Goal: Task Accomplishment & Management: Use online tool/utility

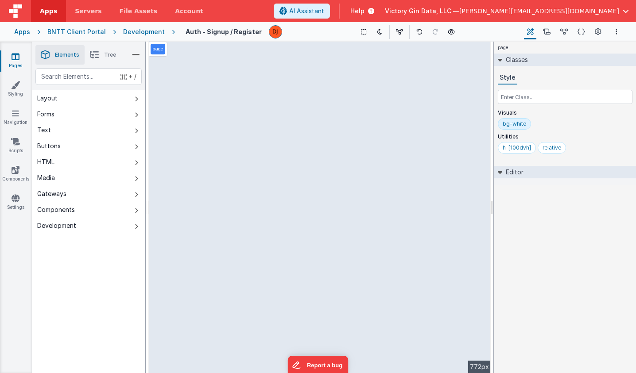
select select "password"
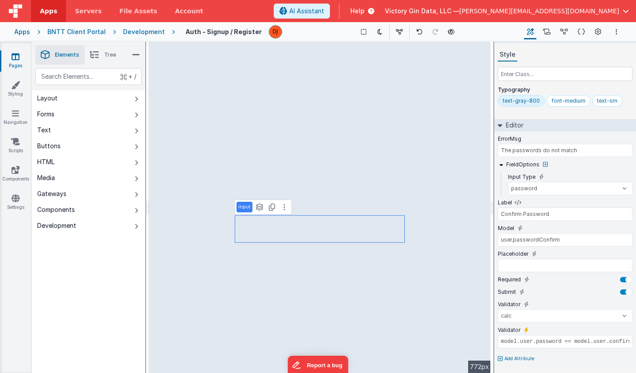
scroll to position [23, 0]
click at [526, 334] on div "Validator model.user.password == model.user.confirmPassword" at bounding box center [565, 339] width 135 height 26
click at [526, 345] on input "model.user.password == model.user.confirmPassword" at bounding box center [565, 341] width 135 height 13
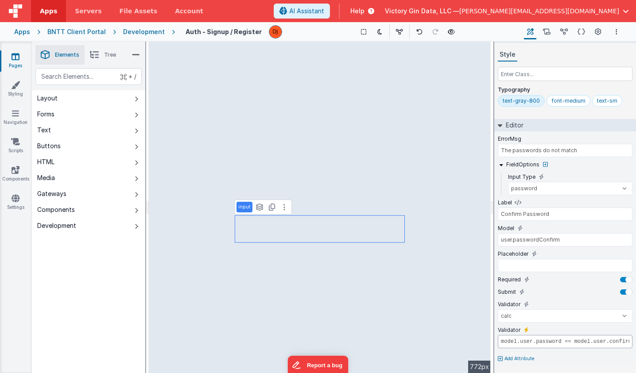
click at [526, 345] on input "model.user.password == model.user.confirmPassword" at bounding box center [565, 341] width 135 height 13
click at [537, 323] on div "Validator number double string array date regexp email url creditCard alpha alp…" at bounding box center [565, 314] width 135 height 26
select select "string"
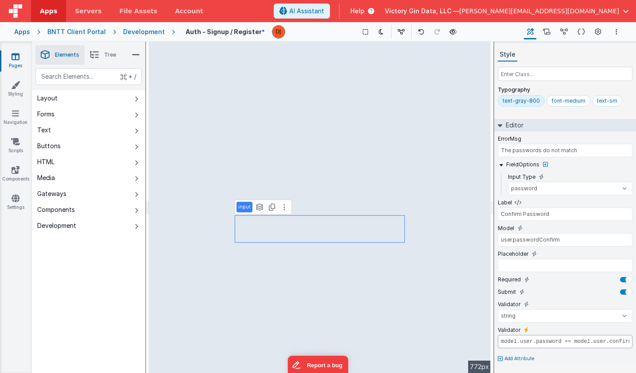
click at [536, 344] on input "model.user.password == model.user.confirmPassword" at bounding box center [565, 341] width 135 height 13
click at [516, 332] on label "Validator" at bounding box center [509, 330] width 23 height 7
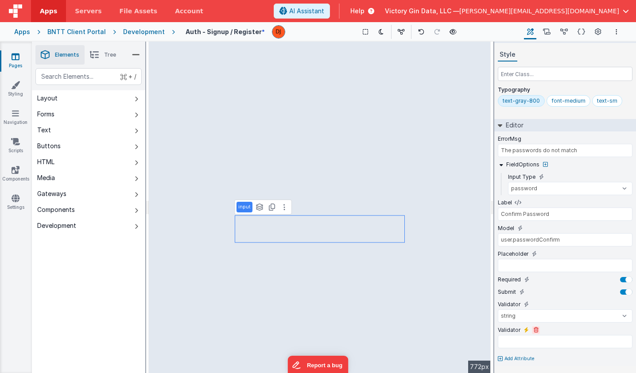
click at [534, 329] on icon at bounding box center [536, 330] width 5 height 5
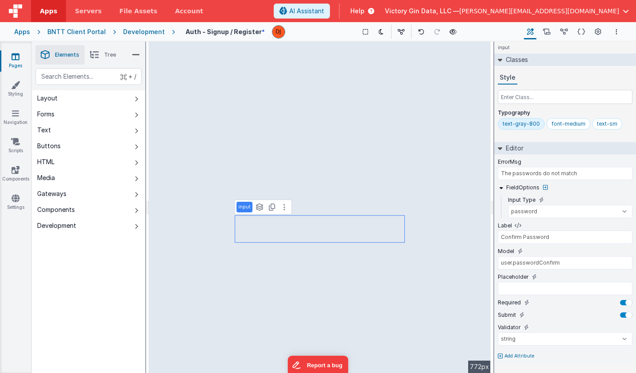
scroll to position [0, 0]
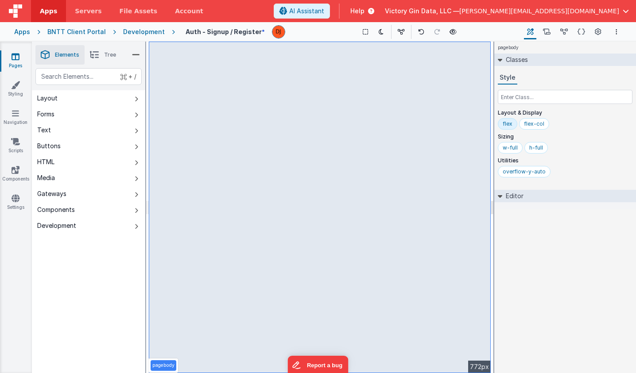
select select "password"
select select "string"
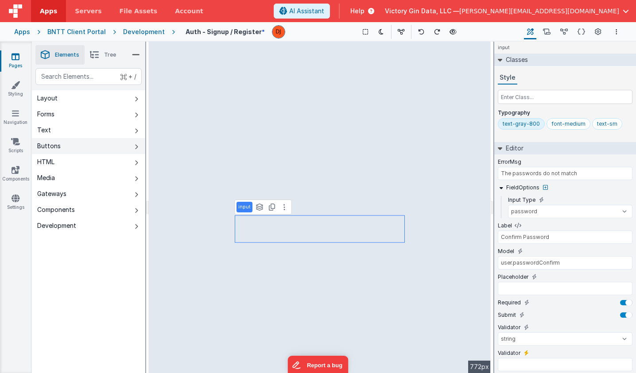
type input "model.user.password == model.user.confirmPassword"
select select "calc"
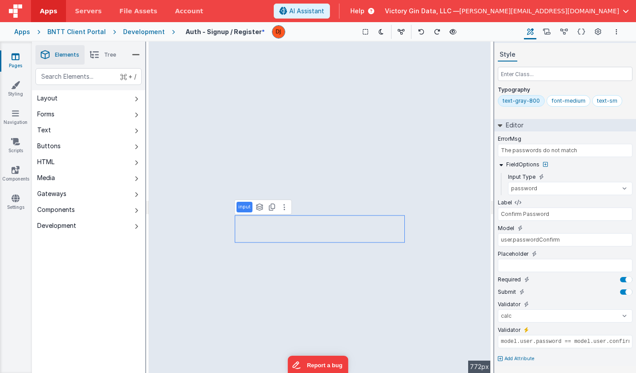
scroll to position [23, 0]
click at [20, 151] on link "Scripts" at bounding box center [16, 146] width 32 height 18
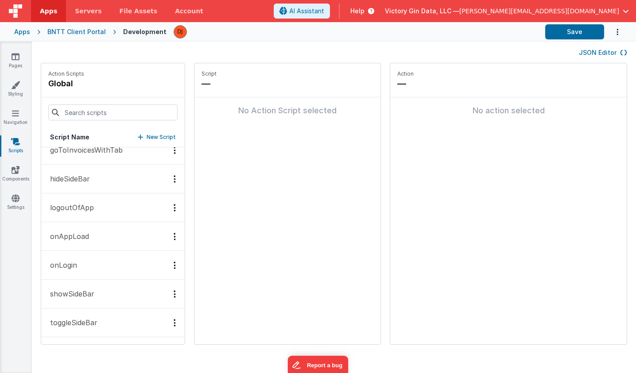
scroll to position [155, 0]
click at [11, 54] on link "Pages" at bounding box center [16, 61] width 32 height 18
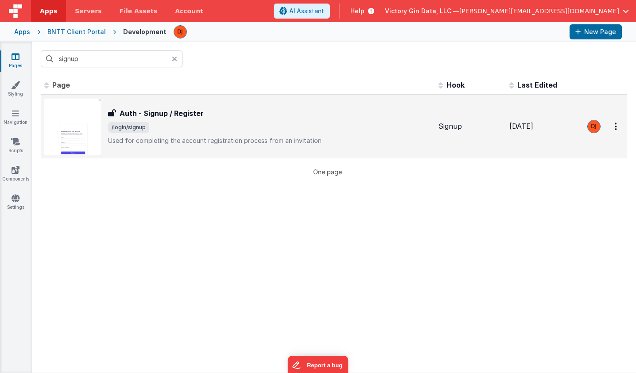
click at [159, 132] on span "/login/signup" at bounding box center [269, 127] width 323 height 11
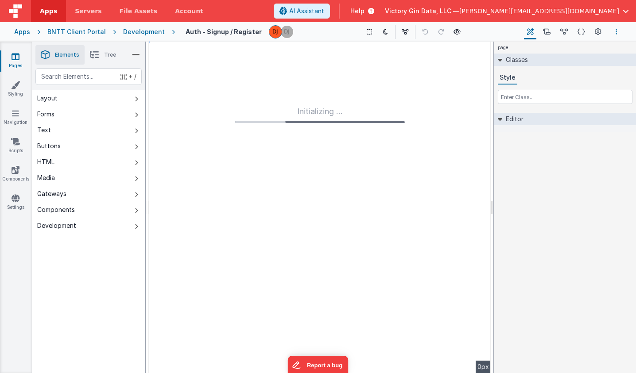
click at [614, 37] on button "Options" at bounding box center [616, 32] width 11 height 11
click at [462, 35] on button at bounding box center [318, 186] width 636 height 373
click at [553, 31] on button "Scripts" at bounding box center [547, 31] width 14 height 15
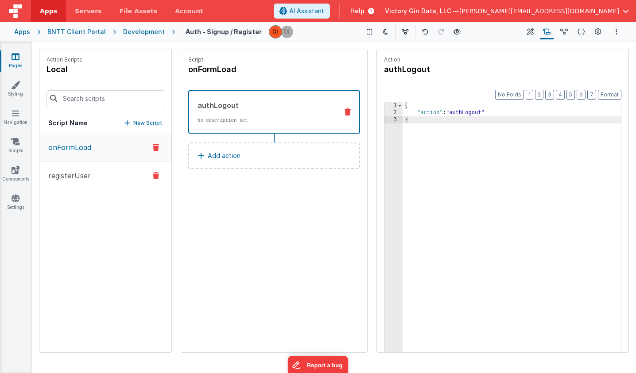
click at [70, 174] on p "registerUser" at bounding box center [67, 176] width 48 height 11
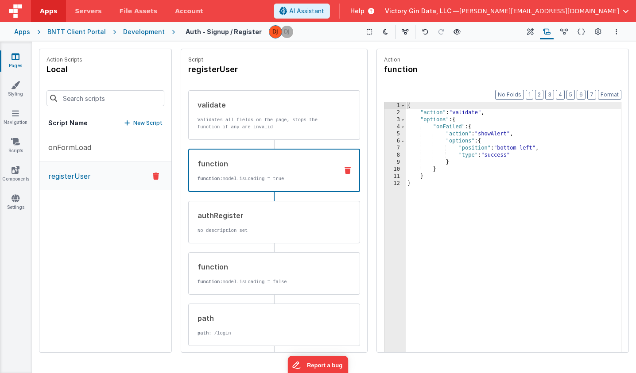
click at [260, 165] on div "function" at bounding box center [264, 164] width 133 height 11
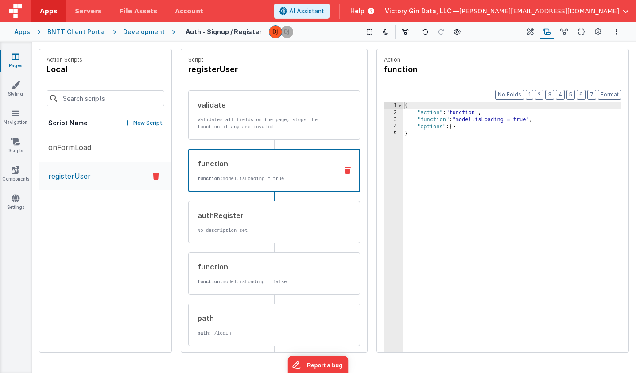
click at [137, 126] on p "New Script" at bounding box center [147, 123] width 29 height 9
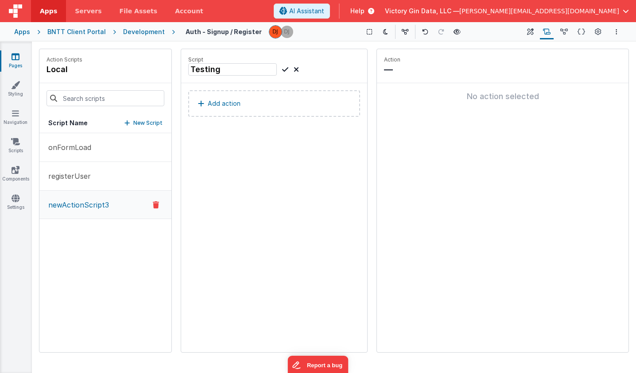
type input "Testing"
click at [265, 102] on button "Add action" at bounding box center [274, 103] width 172 height 27
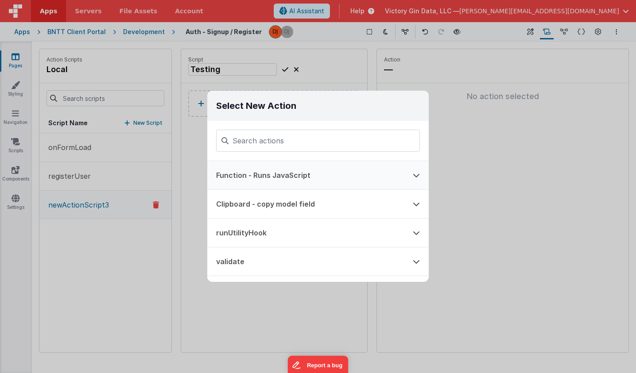
type input "q"
type input "valid"
click at [362, 184] on button "validate" at bounding box center [305, 175] width 197 height 28
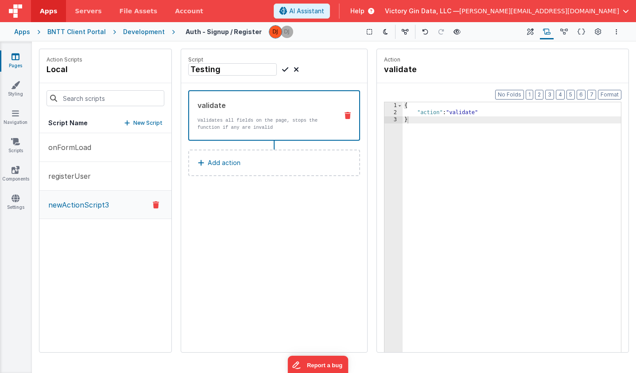
click at [324, 160] on button "Add action" at bounding box center [274, 163] width 172 height 27
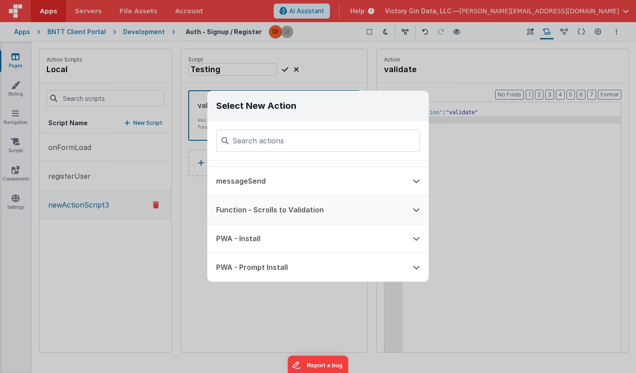
scroll to position [599, 0]
click at [303, 205] on button "Function - Scrolls to Validation" at bounding box center [305, 210] width 197 height 28
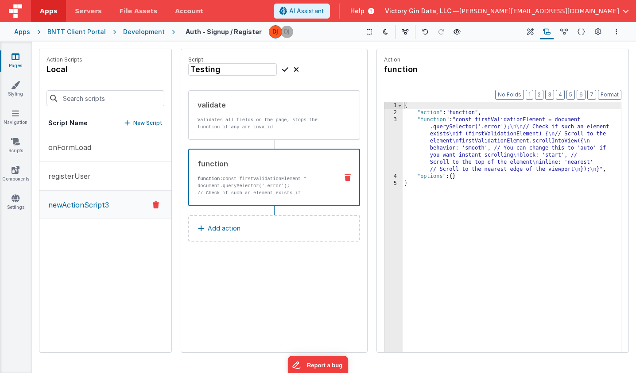
click at [297, 198] on div "function function: const firstValidationElement = document.querySelector('.erro…" at bounding box center [274, 178] width 172 height 58
click at [302, 227] on button "Add action" at bounding box center [274, 228] width 172 height 27
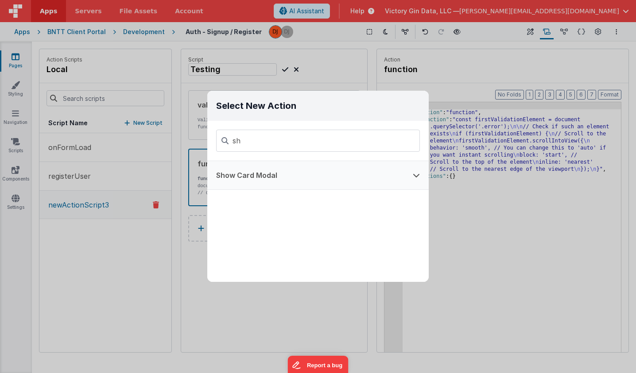
type input "s"
type input "alert"
click at [268, 175] on button "Alert Action" at bounding box center [305, 175] width 197 height 28
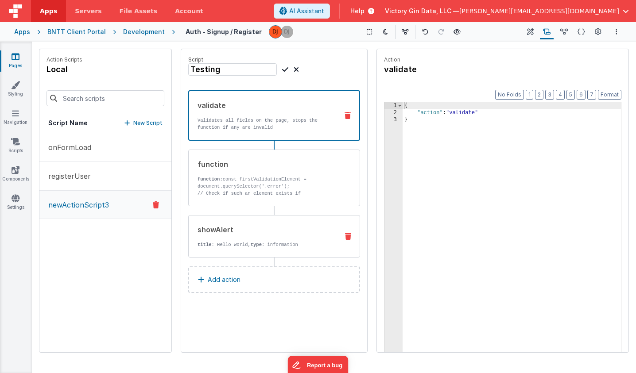
click at [304, 234] on div "showAlert" at bounding box center [265, 230] width 134 height 11
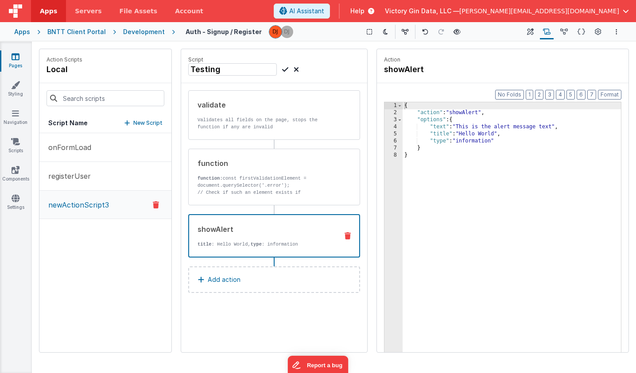
click at [587, 159] on div "{ "action" : "showAlert" , "options" : { "text" : "This is the alert message te…" at bounding box center [512, 248] width 218 height 292
click at [560, 169] on div "{ "action" : "showAlert" , "options" : { "text" : "This is the alert message te…" at bounding box center [512, 248] width 218 height 292
click at [422, 112] on div "{ "action" : "showAlert" , "options" : { "text" : "This is the alert message te…" at bounding box center [512, 248] width 218 height 292
click at [348, 180] on icon at bounding box center [348, 177] width 6 height 7
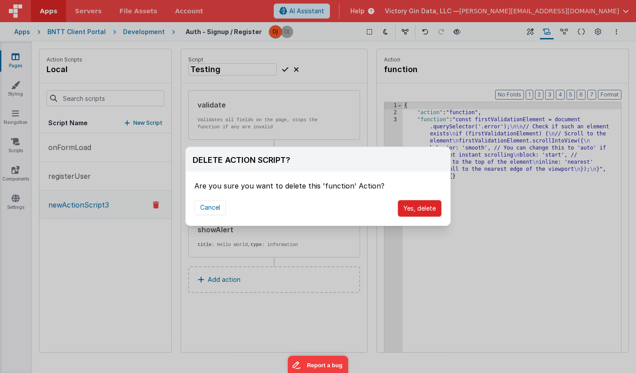
click at [425, 209] on button "Yes, delete" at bounding box center [420, 208] width 44 height 17
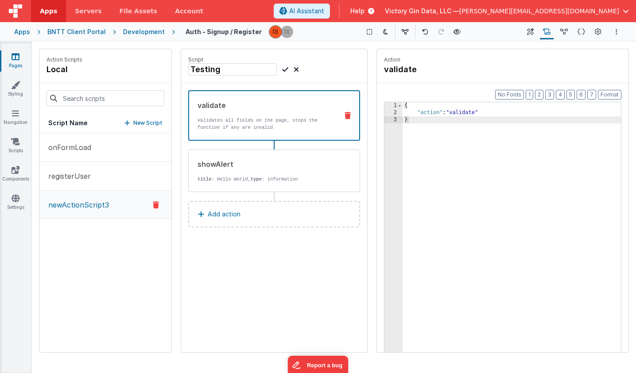
click at [420, 113] on div "{ "action" : "validate" }" at bounding box center [512, 248] width 218 height 292
click at [489, 142] on div "{ "action" : "validate" }" at bounding box center [512, 248] width 218 height 292
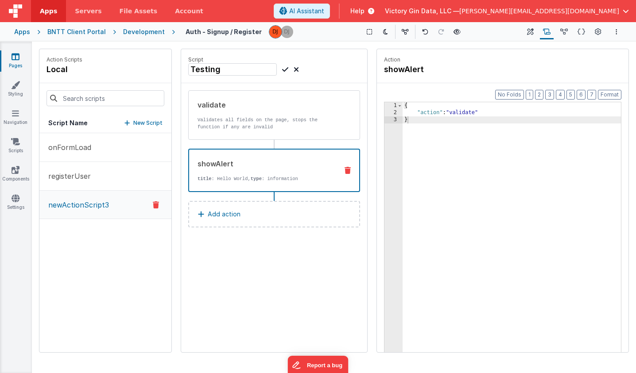
click at [307, 177] on p "title : Hello World, type : information" at bounding box center [264, 178] width 133 height 7
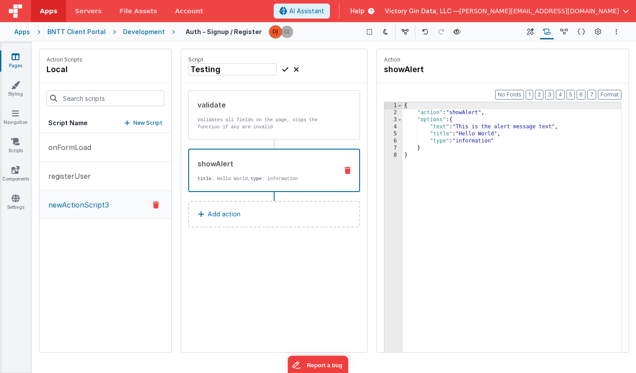
click at [323, 224] on button "Add action" at bounding box center [274, 214] width 172 height 27
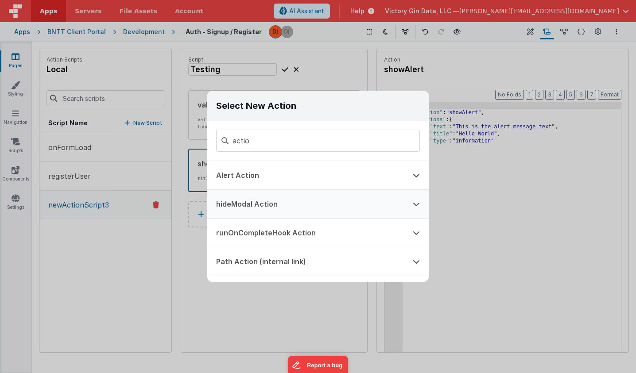
type input "action"
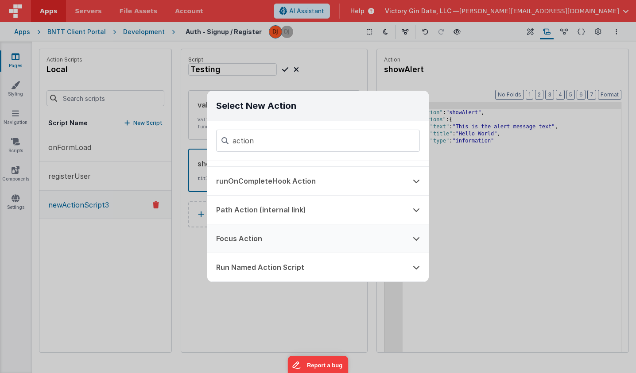
scroll to position [0, 0]
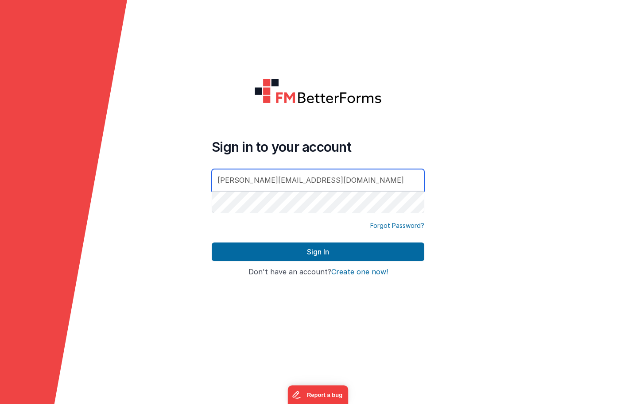
type input "[PERSON_NAME][EMAIL_ADDRESS][DOMAIN_NAME]"
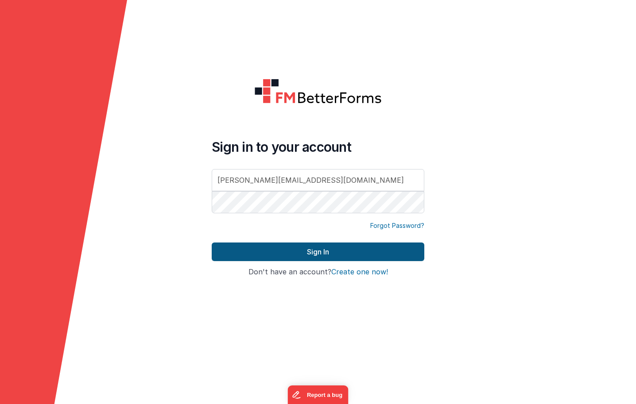
click at [301, 254] on button "Sign In" at bounding box center [318, 252] width 213 height 19
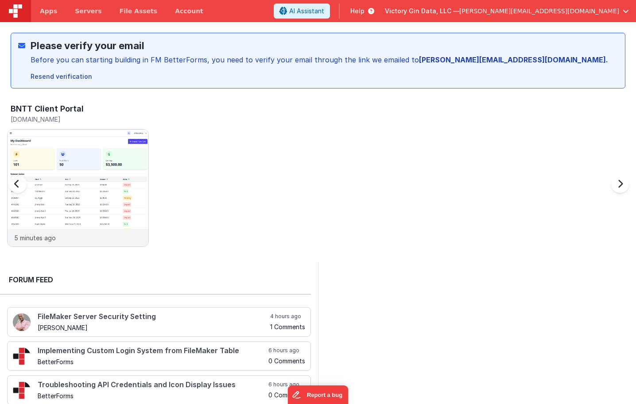
click at [281, 123] on div "BNTT Client Portal bntt.clientportal.cloud 5 minutes ago" at bounding box center [321, 178] width 629 height 154
click at [114, 188] on img at bounding box center [78, 200] width 141 height 141
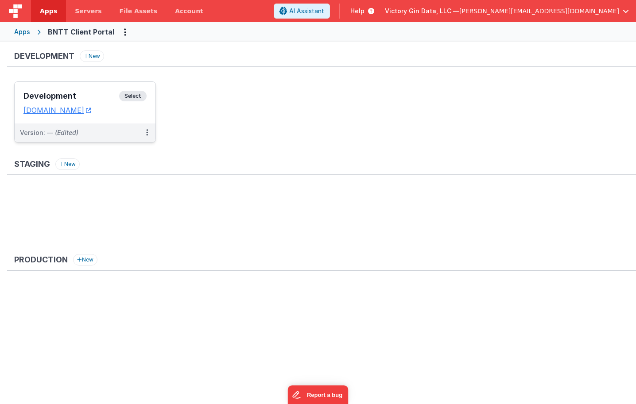
click at [140, 123] on div "Development Select URLs bntt.clientportal.cloud" at bounding box center [85, 103] width 141 height 42
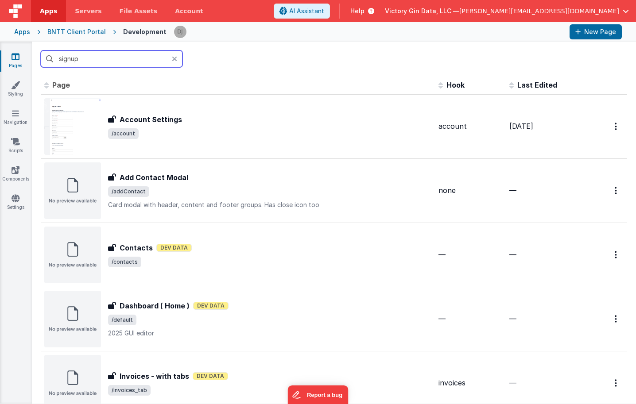
click at [107, 61] on input "signup" at bounding box center [112, 58] width 142 height 17
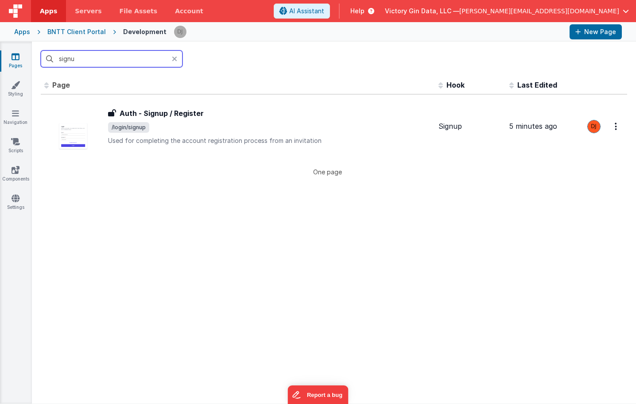
type input "signup"
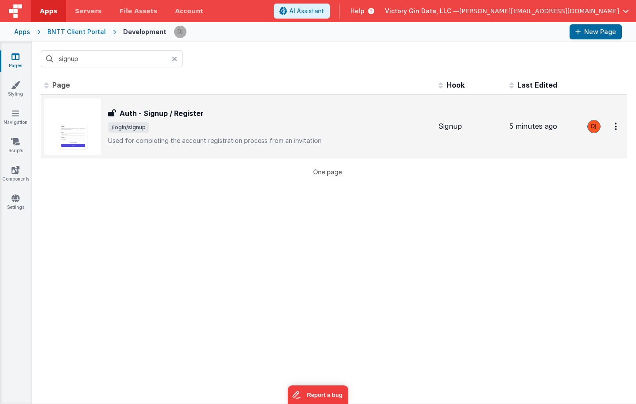
click at [392, 145] on div "Auth - Signup / Register Auth - Signup / Register /login/signup Used for comple…" at bounding box center [237, 126] width 387 height 57
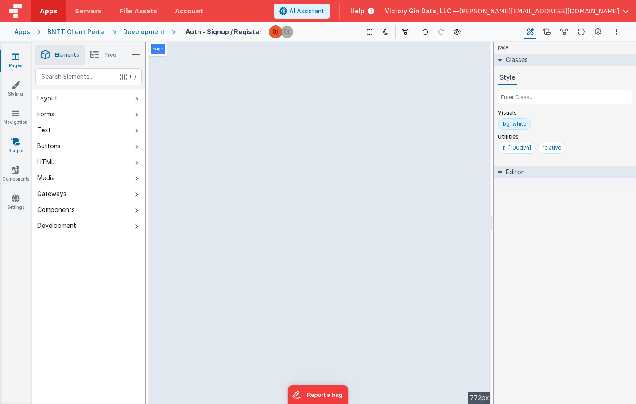
click at [19, 148] on link "Scripts" at bounding box center [16, 146] width 32 height 18
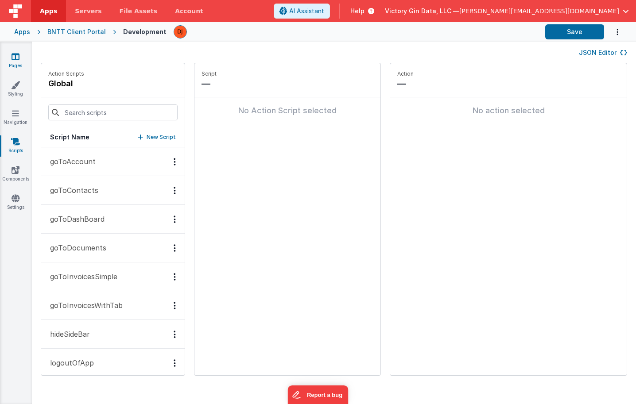
click at [5, 53] on link "Pages" at bounding box center [16, 61] width 32 height 18
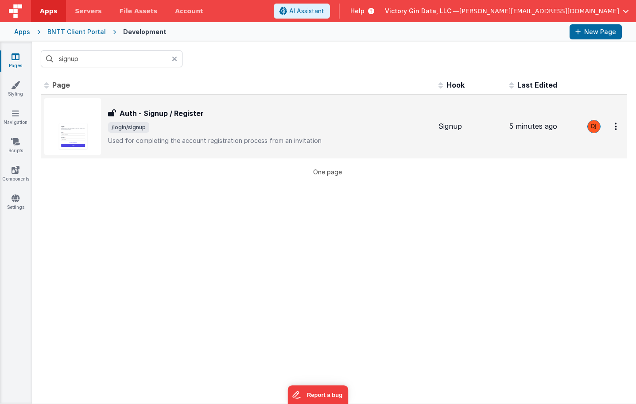
click at [161, 121] on div "Auth - Signup / Register Auth - Signup / Register /login/signup Used for comple…" at bounding box center [269, 126] width 323 height 37
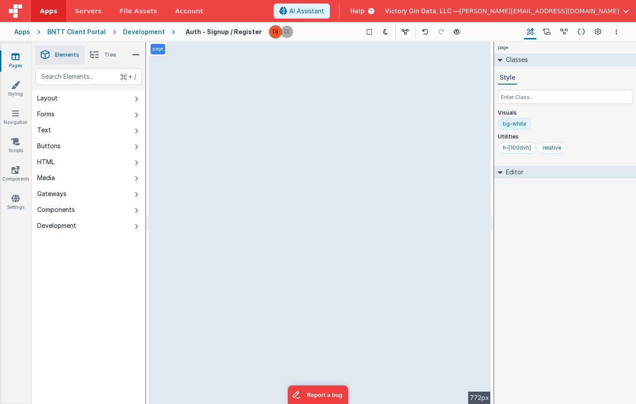
click at [581, 34] on icon at bounding box center [582, 31] width 8 height 9
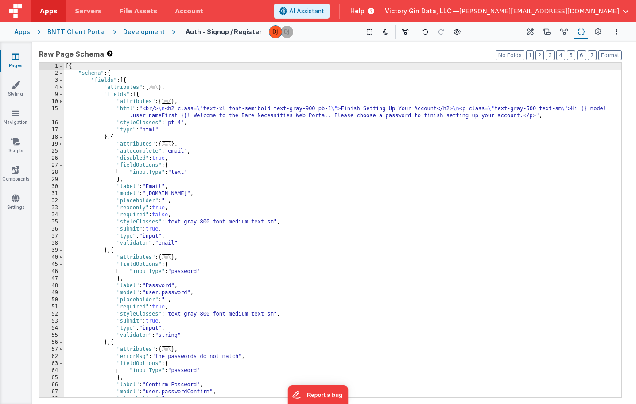
click at [281, 187] on div "[{ "schema" : { "fields" : [{ "attributes" : { ... } , "fields" : [{ "attribute…" at bounding box center [343, 237] width 558 height 349
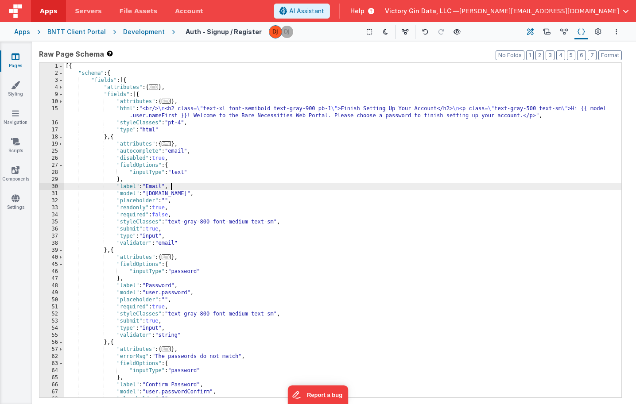
click at [530, 28] on icon at bounding box center [530, 31] width 7 height 9
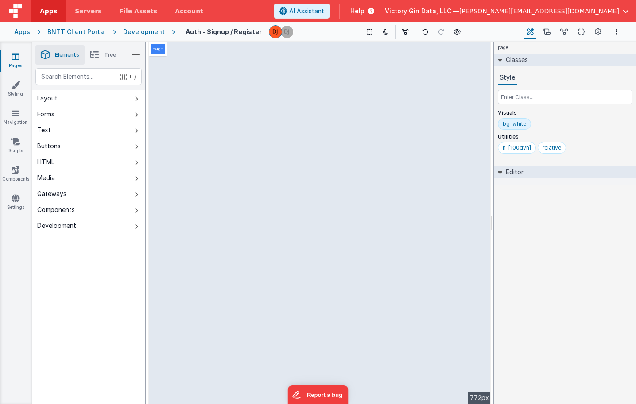
select select "registerUser"
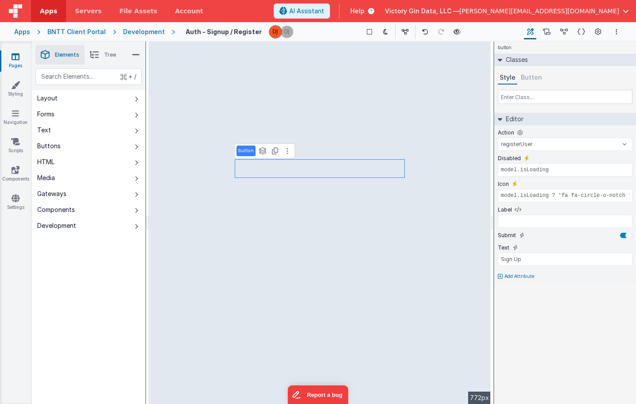
click at [516, 279] on p "Add Attribute" at bounding box center [519, 276] width 30 height 7
type input "a"
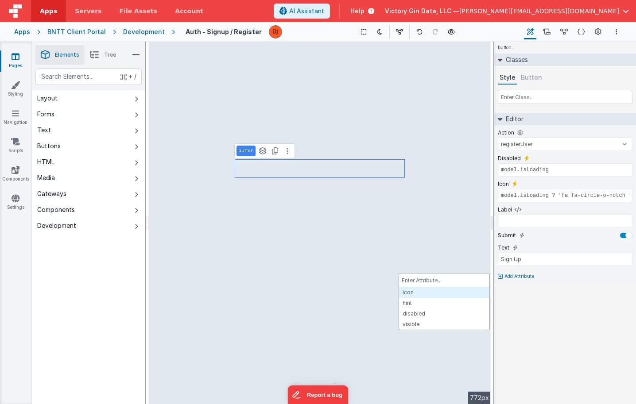
click at [585, 220] on div at bounding box center [318, 202] width 636 height 404
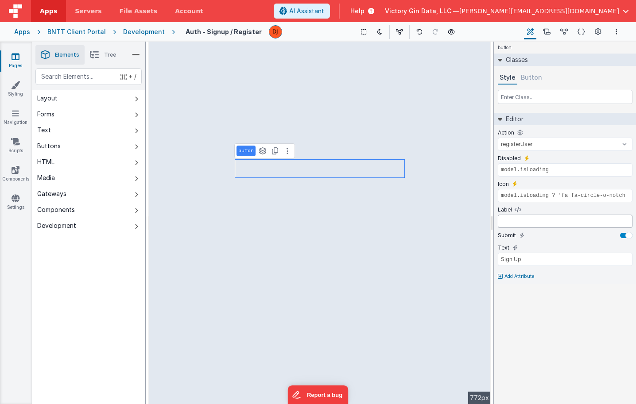
click at [583, 225] on input "text" at bounding box center [565, 221] width 135 height 13
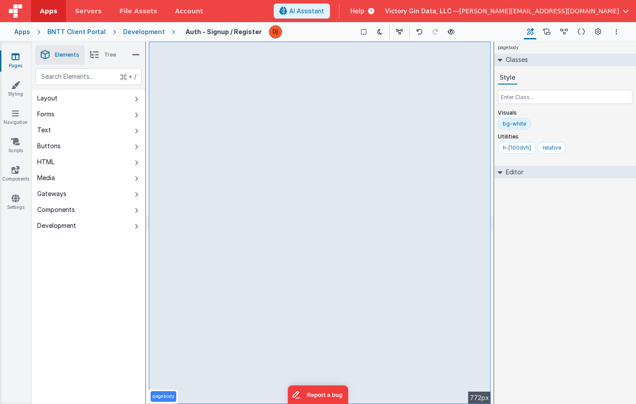
select select "registerUser"
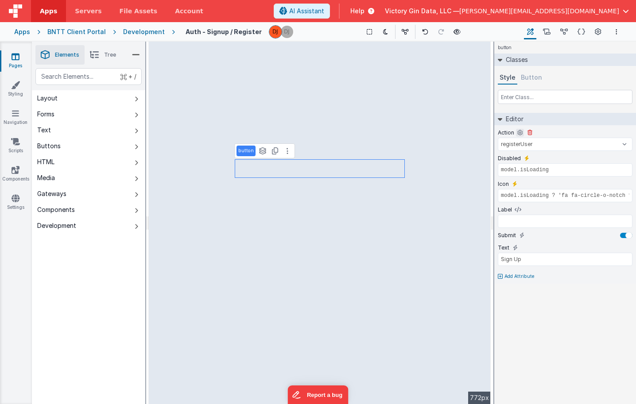
click at [520, 132] on icon at bounding box center [519, 132] width 5 height 7
type input "model.isLoading"
type input "model.isLoading ? 'fa fa-circle-o-notch fa-spin' : ''"
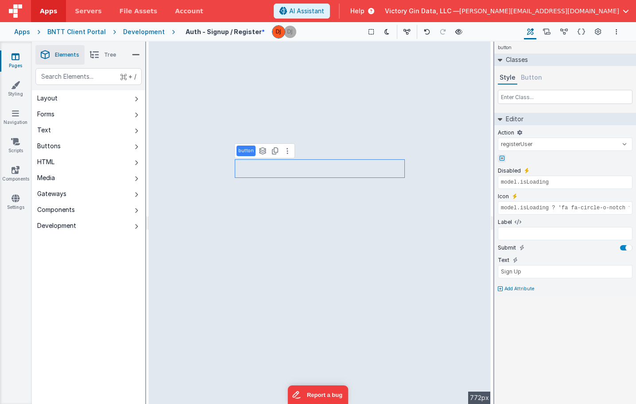
click at [503, 157] on icon at bounding box center [502, 158] width 5 height 5
type input "validate"
click at [402, 201] on div at bounding box center [318, 202] width 636 height 404
click at [501, 158] on icon at bounding box center [502, 158] width 5 height 5
type input "action"
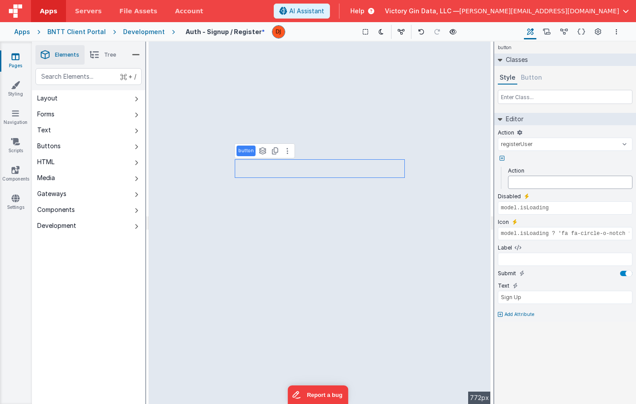
click at [524, 179] on input "text" at bounding box center [570, 182] width 124 height 13
click at [501, 159] on icon at bounding box center [502, 158] width 5 height 5
click at [535, 163] on div at bounding box center [318, 202] width 636 height 404
click at [529, 132] on icon at bounding box center [530, 132] width 5 height 5
click at [521, 135] on icon at bounding box center [519, 132] width 5 height 7
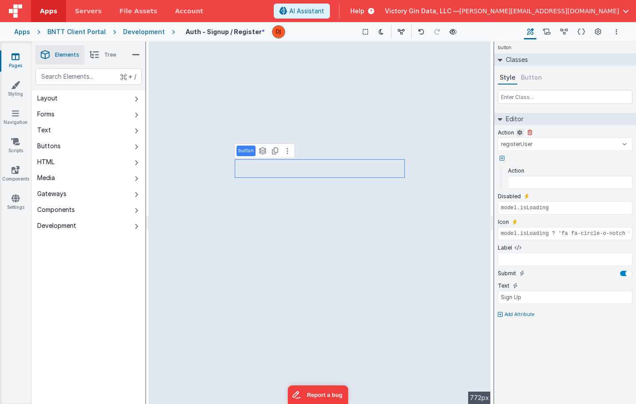
select select
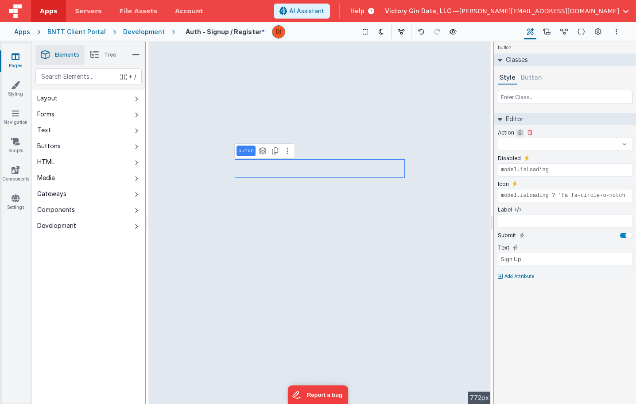
select select
click at [528, 135] on icon at bounding box center [530, 132] width 5 height 5
type input "model.isLoading ? 'fa fa-circle-o-notch fa-spin' : ''"
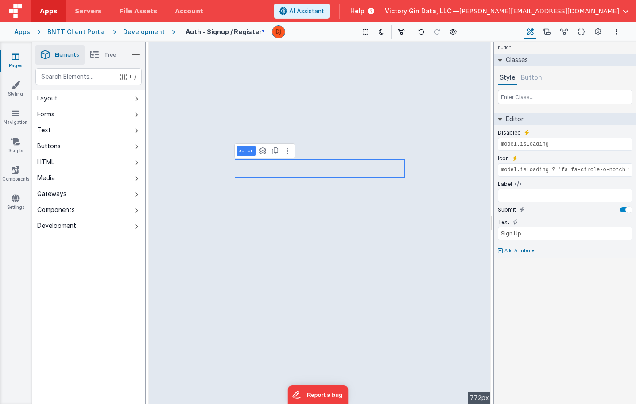
click at [518, 252] on p "Add Attribute" at bounding box center [519, 251] width 30 height 7
click at [518, 276] on p "Add Attribute" at bounding box center [519, 276] width 30 height 7
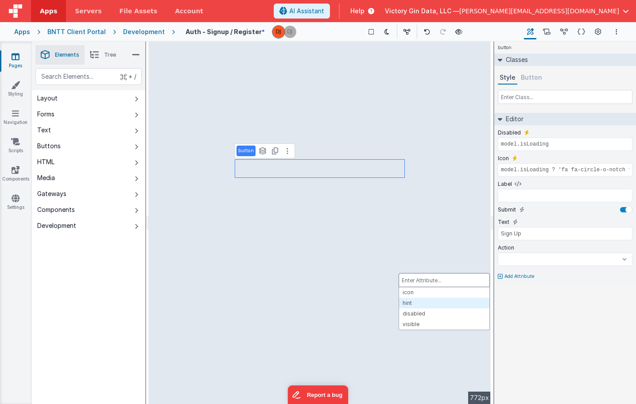
select select
type input "a"
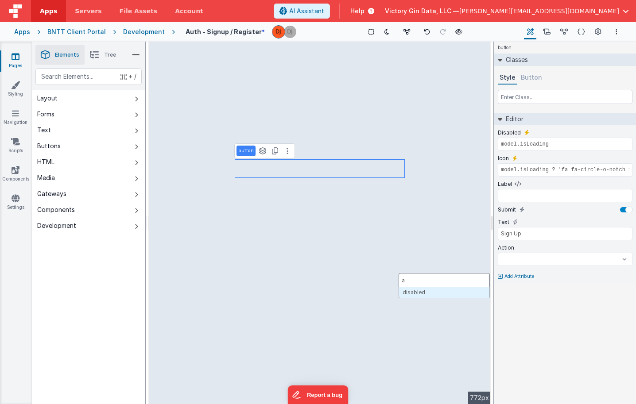
select select
type input "ac"
select select
type input "act"
select select
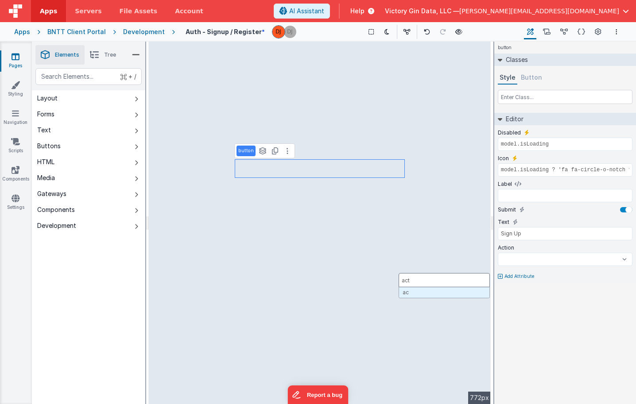
type input "acti"
select select
type input "actio"
select select
type input "action"
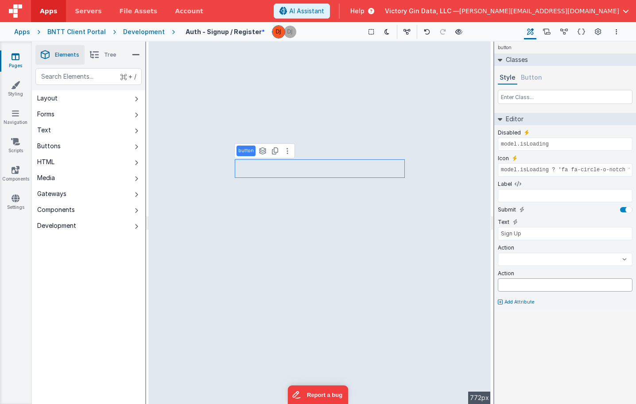
click at [594, 283] on input "text" at bounding box center [565, 285] width 135 height 13
click at [548, 279] on input "text" at bounding box center [565, 285] width 135 height 13
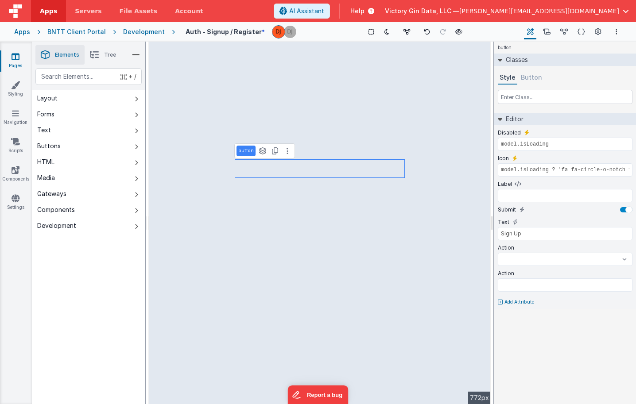
click at [8, 61] on link "Pages" at bounding box center [16, 61] width 32 height 18
select select
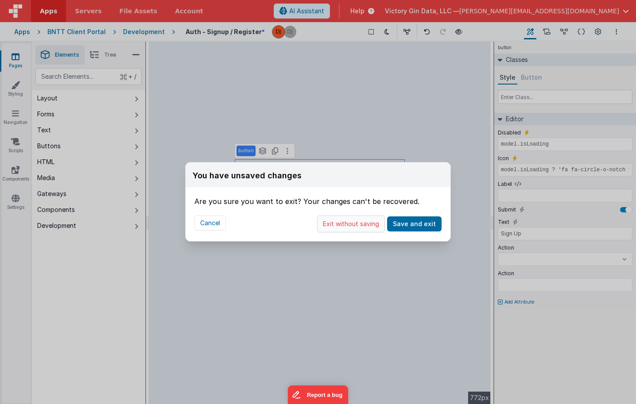
click at [378, 225] on button "Exit without saving" at bounding box center [351, 224] width 68 height 17
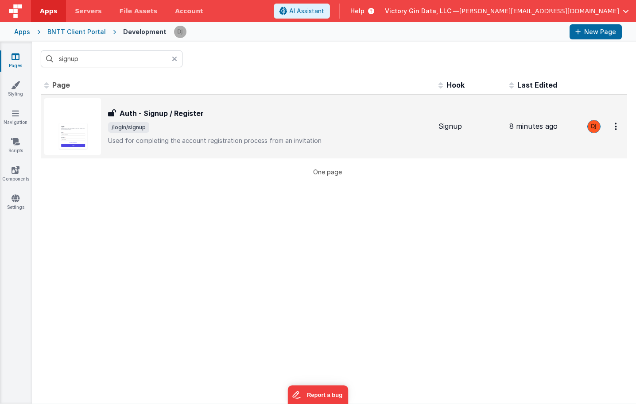
click at [137, 122] on span "/login/signup" at bounding box center [128, 127] width 41 height 11
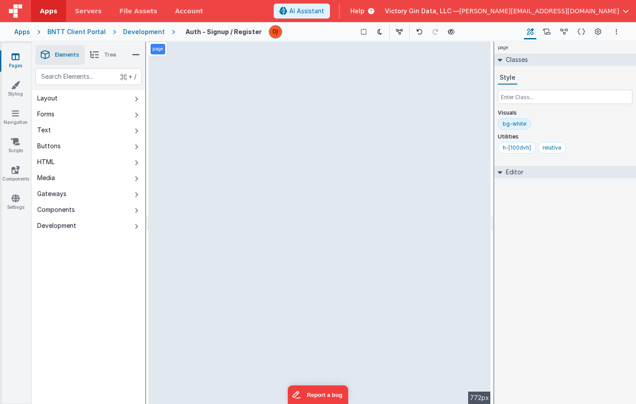
select select "registerUser"
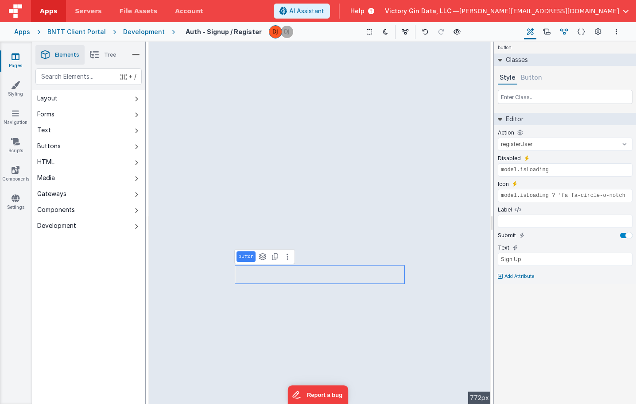
click at [563, 34] on icon at bounding box center [564, 31] width 8 height 9
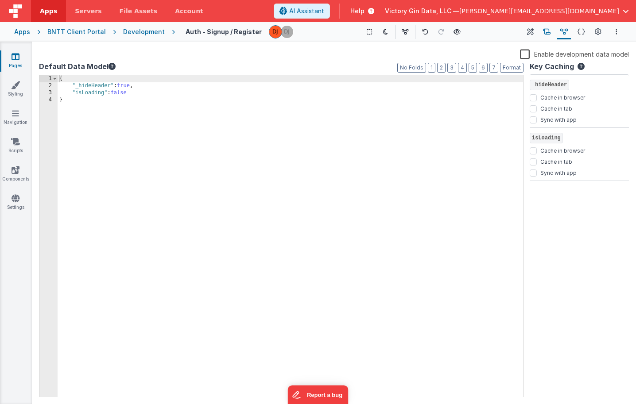
click at [550, 35] on icon at bounding box center [547, 31] width 8 height 9
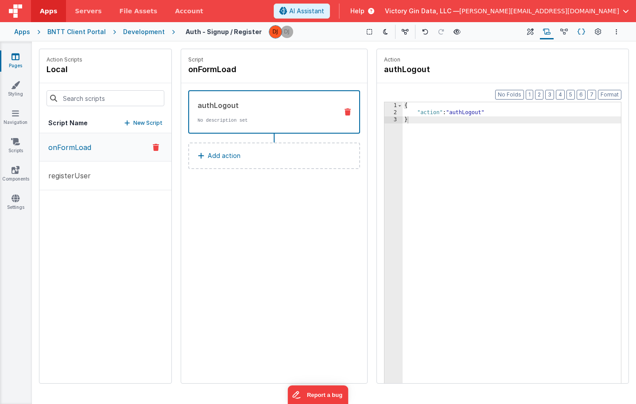
click at [577, 35] on button "Schema" at bounding box center [581, 31] width 14 height 15
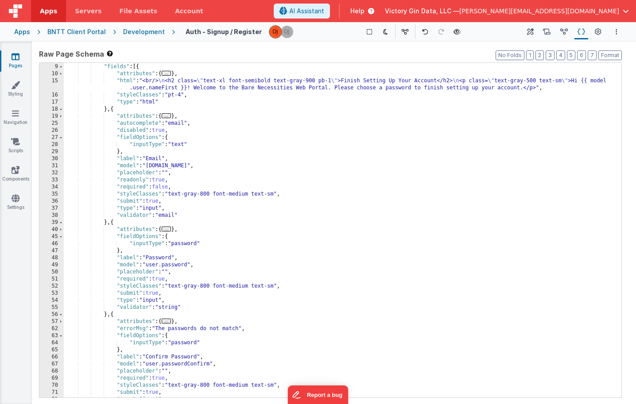
scroll to position [239, 0]
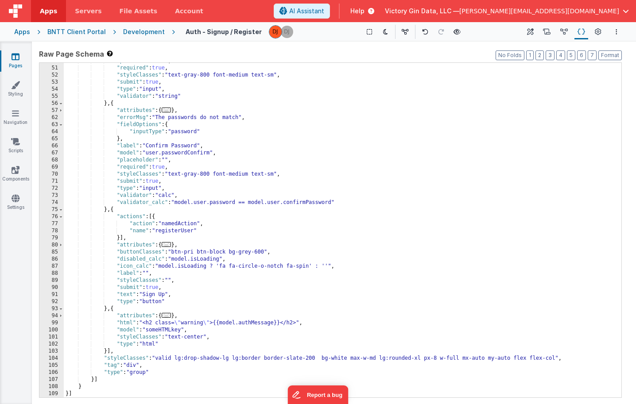
click at [194, 261] on div ""placeholder" : "" , "required" : true , "styleClasses" : "text-gray-800 font-m…" at bounding box center [343, 232] width 558 height 349
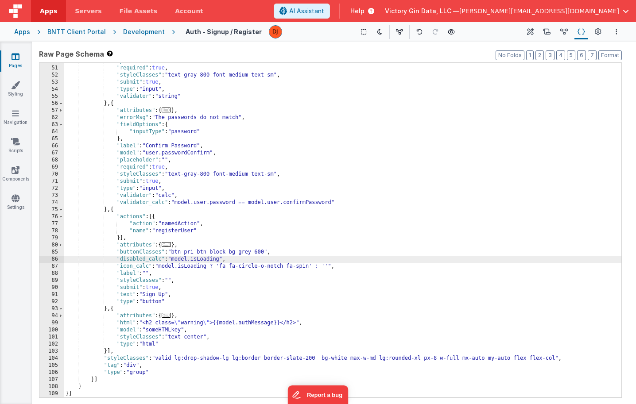
click at [125, 257] on div ""placeholder" : "" , "required" : true , "styleClasses" : "text-gray-800 font-m…" at bounding box center [343, 232] width 558 height 349
click at [192, 226] on div ""placeholder" : "" , "required" : true , "styleClasses" : "text-gray-800 font-m…" at bounding box center [343, 232] width 558 height 349
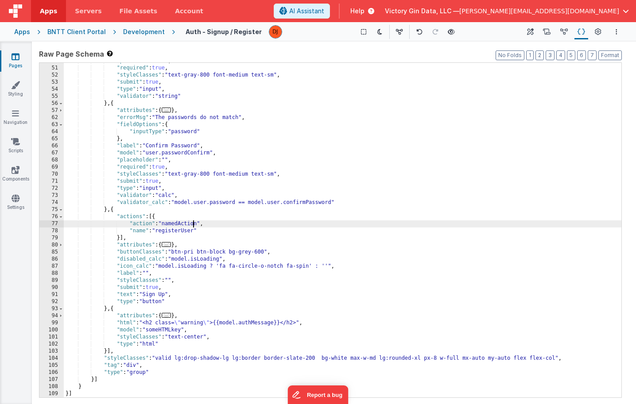
click at [182, 230] on div ""placeholder" : "" , "required" : true , "styleClasses" : "text-gray-800 font-m…" at bounding box center [343, 232] width 558 height 349
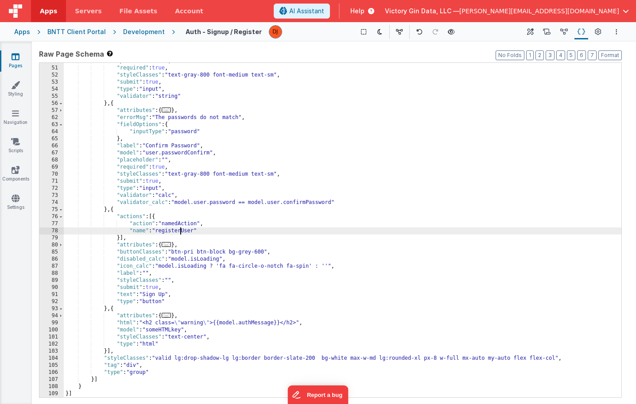
click at [182, 230] on div ""placeholder" : "" , "required" : true , "styleClasses" : "text-gray-800 font-m…" at bounding box center [343, 232] width 558 height 349
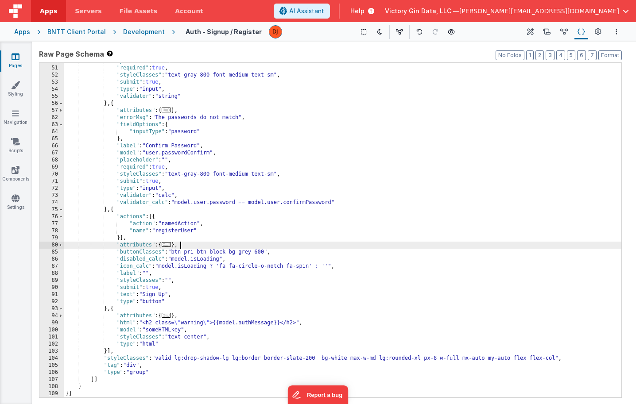
click at [275, 242] on div ""placeholder" : "" , "required" : true , "styleClasses" : "text-gray-800 font-m…" at bounding box center [343, 232] width 558 height 349
click at [198, 227] on div ""placeholder" : "" , "required" : true , "styleClasses" : "text-gray-800 font-m…" at bounding box center [343, 232] width 558 height 349
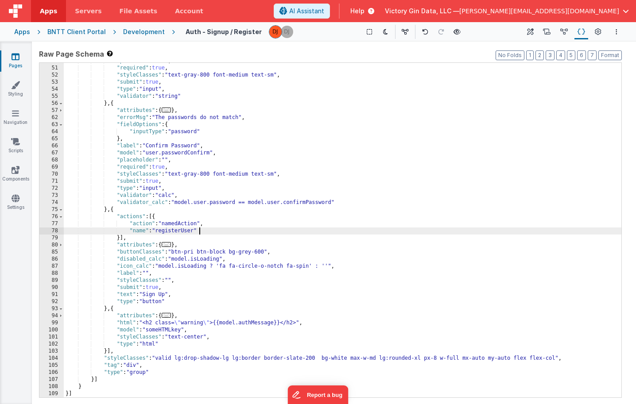
click at [225, 229] on div ""placeholder" : "" , "required" : true , "styleClasses" : "text-gray-800 font-m…" at bounding box center [343, 232] width 558 height 349
click at [155, 215] on div ""placeholder" : "" , "required" : true , "styleClasses" : "text-gray-800 font-m…" at bounding box center [343, 232] width 558 height 349
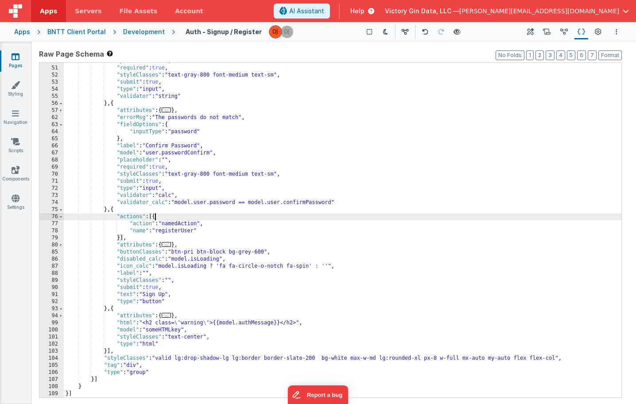
click at [119, 237] on div ""placeholder" : "" , "required" : true , "styleClasses" : "text-gray-800 font-m…" at bounding box center [343, 232] width 558 height 349
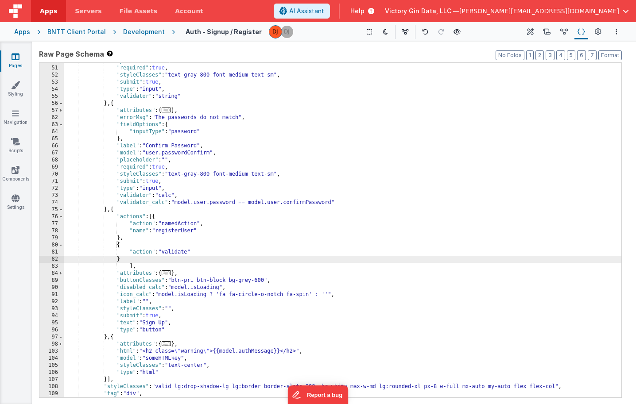
click at [238, 314] on div ""placeholder" : "" , "required" : true , "styleClasses" : "text-gray-800 font-m…" at bounding box center [343, 232] width 558 height 349
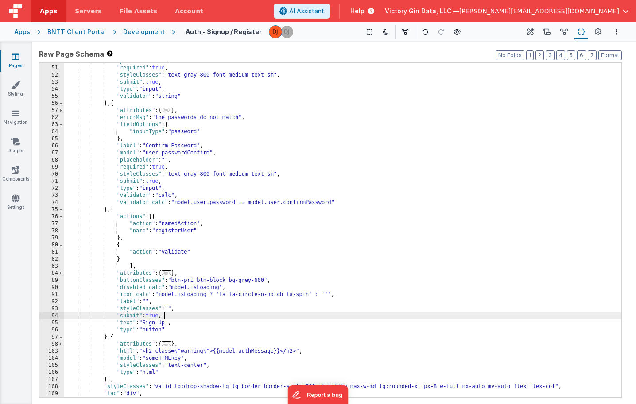
click at [129, 268] on div ""placeholder" : "" , "required" : true , "styleClasses" : "text-gray-800 font-m…" at bounding box center [343, 232] width 558 height 349
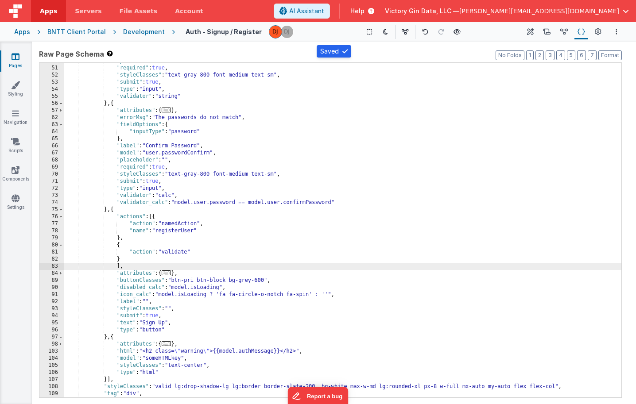
click at [304, 253] on div ""placeholder" : "" , "required" : true , "styleClasses" : "text-gray-800 font-m…" at bounding box center [343, 232] width 558 height 349
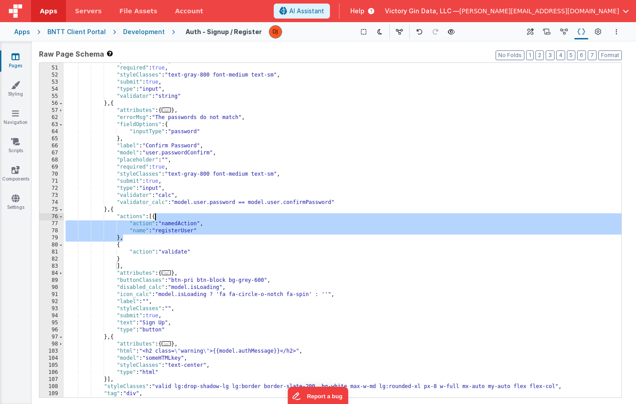
drag, startPoint x: 140, startPoint y: 239, endPoint x: 155, endPoint y: 220, distance: 24.4
click at [155, 220] on div ""placeholder" : "" , "required" : true , "styleClasses" : "text-gray-800 font-m…" at bounding box center [343, 232] width 558 height 349
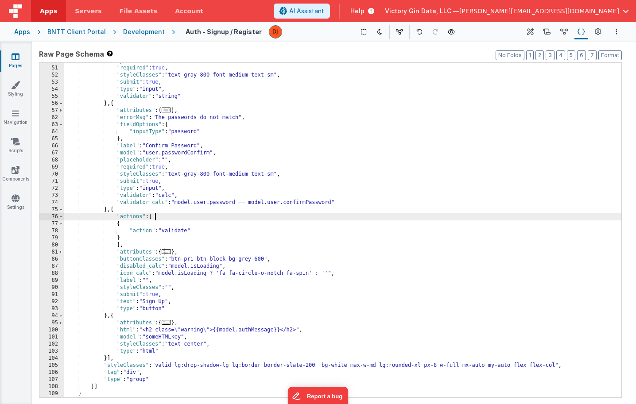
click at [184, 240] on div ""placeholder" : "" , "required" : true , "styleClasses" : "text-gray-800 font-m…" at bounding box center [343, 232] width 558 height 349
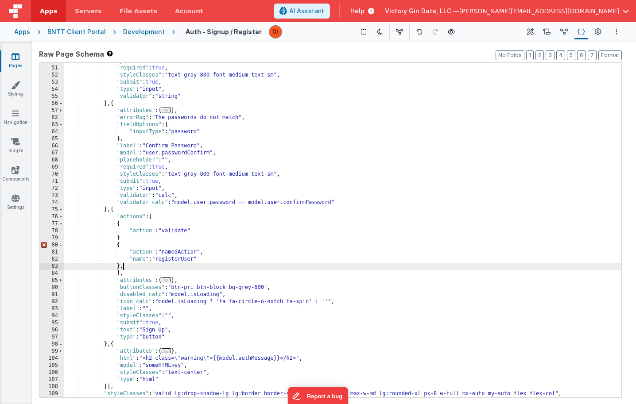
click at [182, 264] on div ""placeholder" : "" , "required" : true , "styleClasses" : "text-gray-800 font-m…" at bounding box center [343, 232] width 558 height 349
click at [178, 260] on div ""placeholder" : "" , "required" : true , "styleClasses" : "text-gray-800 font-m…" at bounding box center [343, 232] width 558 height 349
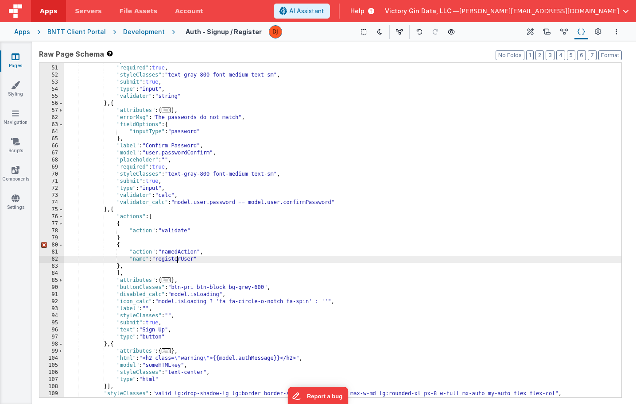
click at [178, 260] on div ""placeholder" : "" , "required" : true , "styleClasses" : "text-gray-800 font-m…" at bounding box center [343, 232] width 558 height 349
click at [177, 251] on div ""placeholder" : "" , "required" : true , "styleClasses" : "text-gray-800 font-m…" at bounding box center [343, 232] width 558 height 349
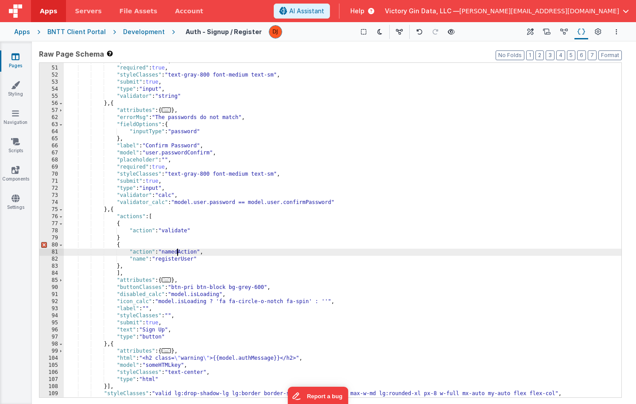
click at [177, 251] on div ""placeholder" : "" , "required" : true , "styleClasses" : "text-gray-800 font-m…" at bounding box center [343, 232] width 558 height 349
click at [143, 243] on div ""placeholder" : "" , "required" : true , "styleClasses" : "text-gray-800 font-m…" at bounding box center [343, 232] width 558 height 349
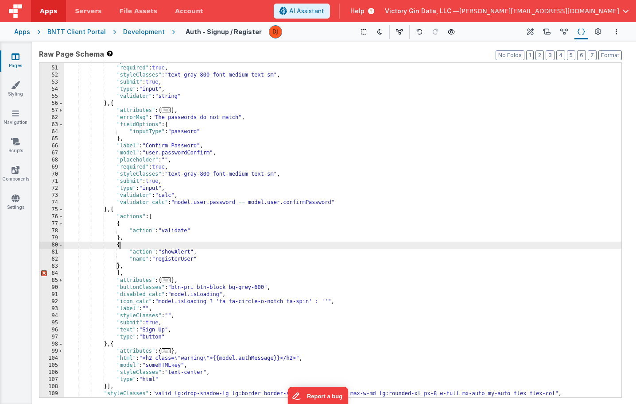
click at [165, 244] on div ""placeholder" : "" , "required" : true , "styleClasses" : "text-gray-800 font-m…" at bounding box center [343, 232] width 558 height 349
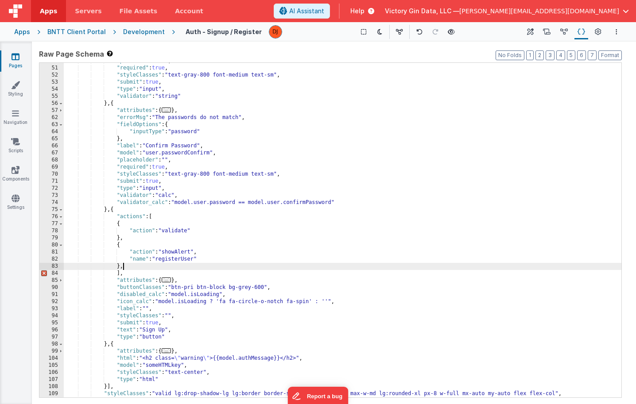
click at [161, 264] on div ""placeholder" : "" , "required" : true , "styleClasses" : "text-gray-800 font-m…" at bounding box center [343, 232] width 558 height 349
click at [187, 262] on div ""placeholder" : "" , "required" : true , "styleClasses" : "text-gray-800 font-m…" at bounding box center [343, 232] width 558 height 349
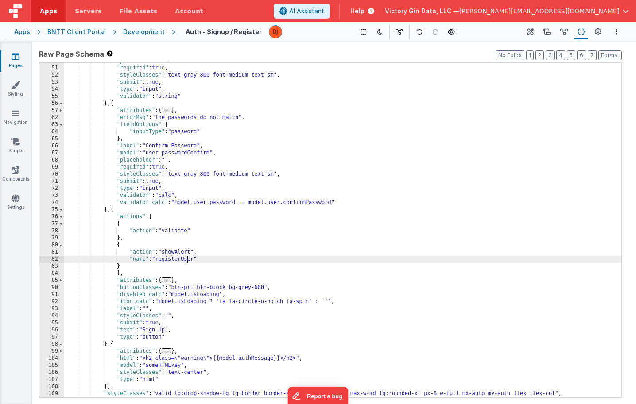
click at [187, 262] on div ""placeholder" : "" , "required" : true , "styleClasses" : "text-gray-800 font-m…" at bounding box center [343, 232] width 558 height 349
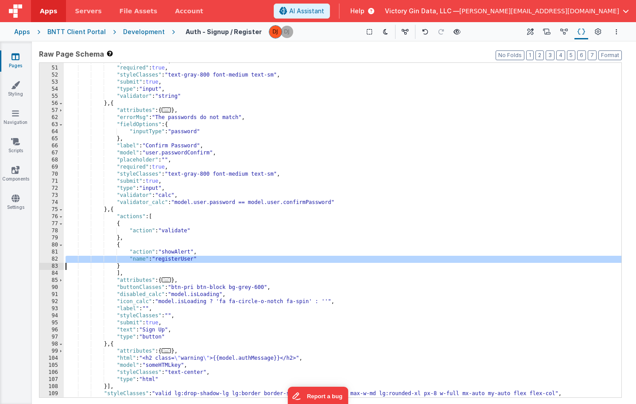
click at [113, 222] on div ""placeholder" : "" , "required" : true , "styleClasses" : "text-gray-800 font-m…" at bounding box center [343, 232] width 558 height 349
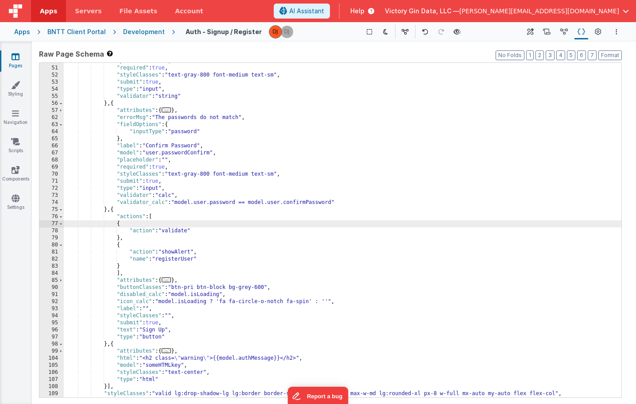
click at [117, 222] on div ""placeholder" : "" , "required" : true , "styleClasses" : "text-gray-800 font-m…" at bounding box center [343, 232] width 558 height 349
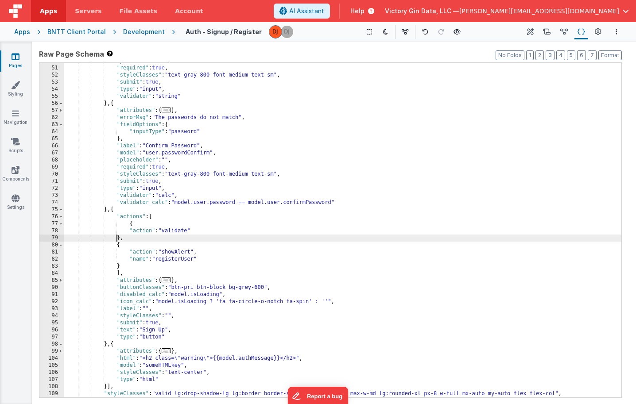
click at [115, 237] on div ""placeholder" : "" , "required" : true , "styleClasses" : "text-gray-800 font-m…" at bounding box center [343, 232] width 558 height 349
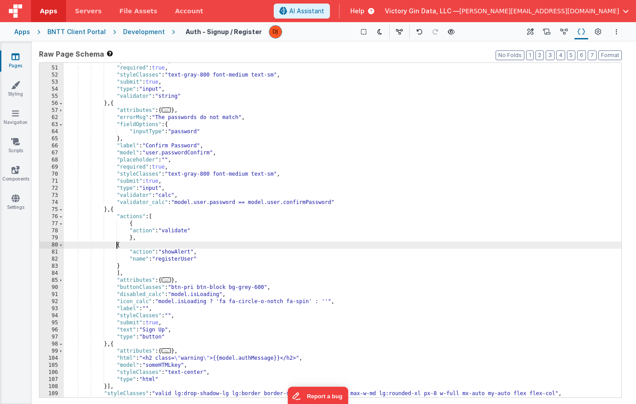
click at [116, 245] on div ""placeholder" : "" , "required" : true , "styleClasses" : "text-gray-800 font-m…" at bounding box center [343, 232] width 558 height 349
click at [115, 263] on div ""placeholder" : "" , "required" : true , "styleClasses" : "text-gray-800 font-m…" at bounding box center [343, 232] width 558 height 349
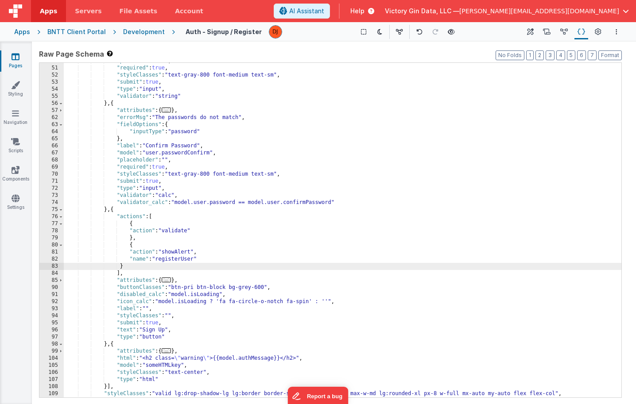
click at [120, 268] on div ""placeholder" : "" , "required" : true , "styleClasses" : "text-gray-800 font-m…" at bounding box center [343, 232] width 558 height 349
click at [240, 291] on div ""placeholder" : "" , "required" : true , "styleClasses" : "text-gray-800 font-m…" at bounding box center [343, 232] width 558 height 349
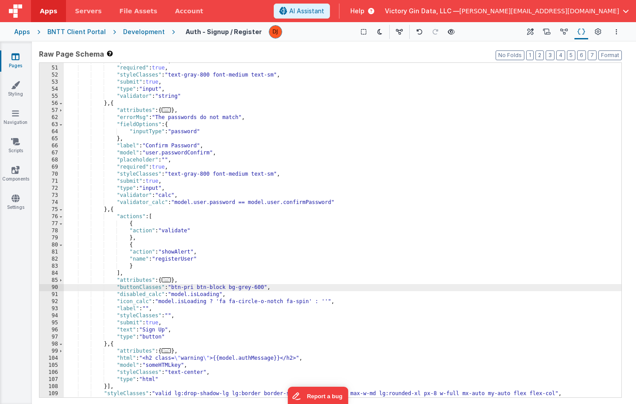
click at [225, 258] on div ""placeholder" : "" , "required" : true , "styleClasses" : "text-gray-800 font-m…" at bounding box center [343, 232] width 558 height 349
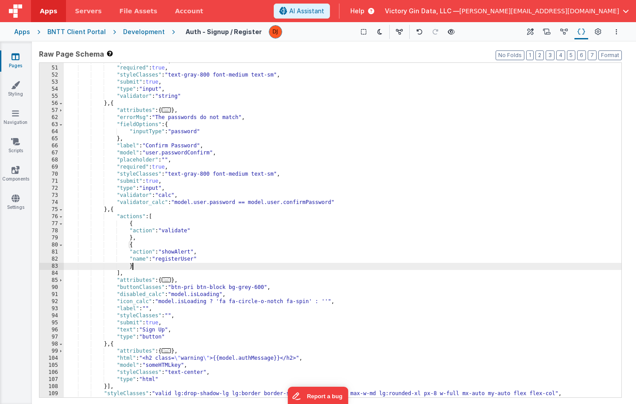
click at [225, 268] on div ""placeholder" : "" , "required" : true , "styleClasses" : "text-gray-800 font-m…" at bounding box center [343, 232] width 558 height 349
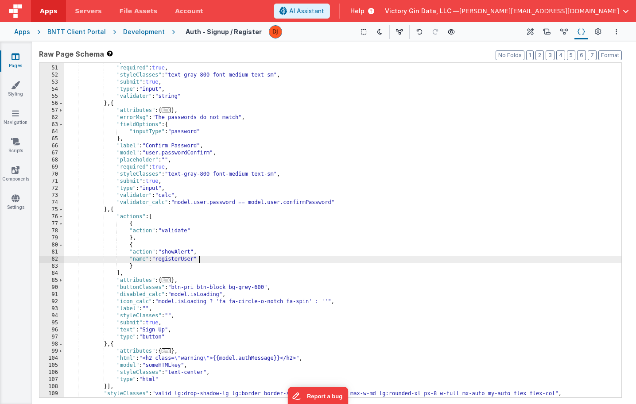
click at [221, 258] on div ""placeholder" : "" , "required" : true , "styleClasses" : "text-gray-800 font-m…" at bounding box center [343, 232] width 558 height 349
click at [133, 263] on div ""placeholder" : "" , "required" : true , "styleClasses" : "text-gray-800 font-m…" at bounding box center [343, 232] width 558 height 349
click at [195, 259] on div ""placeholder" : "" , "required" : true , "styleClasses" : "text-gray-800 font-m…" at bounding box center [343, 232] width 558 height 349
click at [533, 33] on icon at bounding box center [530, 31] width 7 height 9
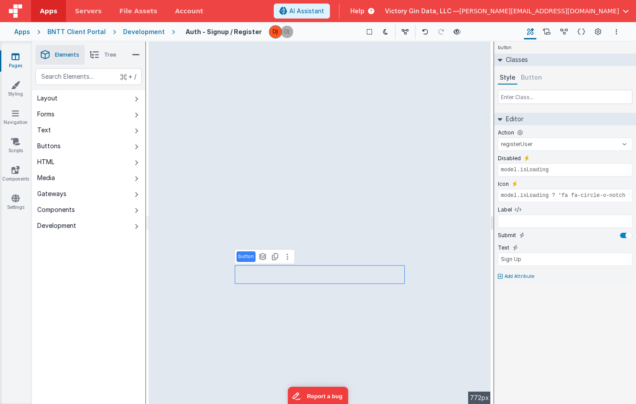
type input "div"
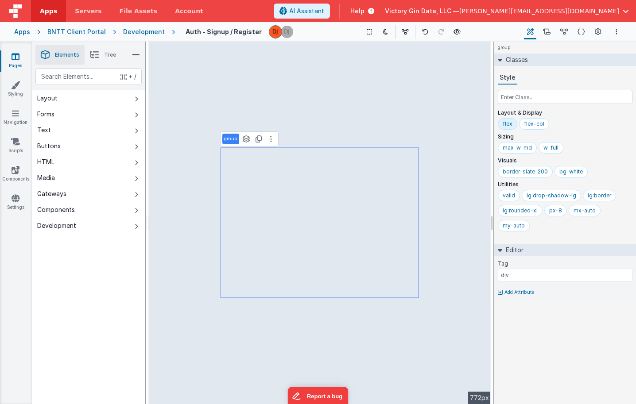
select select "registerUser"
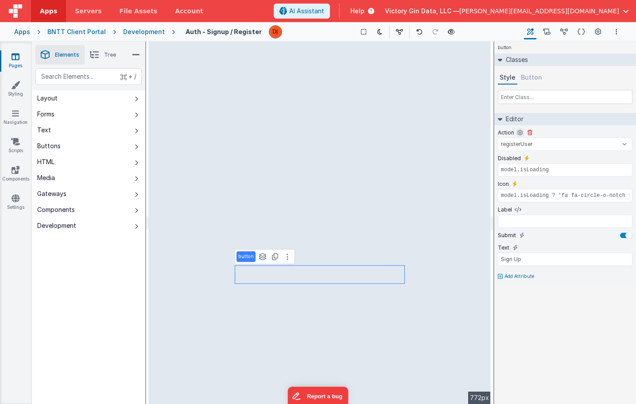
click at [517, 132] on icon at bounding box center [519, 132] width 5 height 7
type input "model.isLoading"
type input "model.isLoading ? 'fa fa-circle-o-notch fa-spin' : ''"
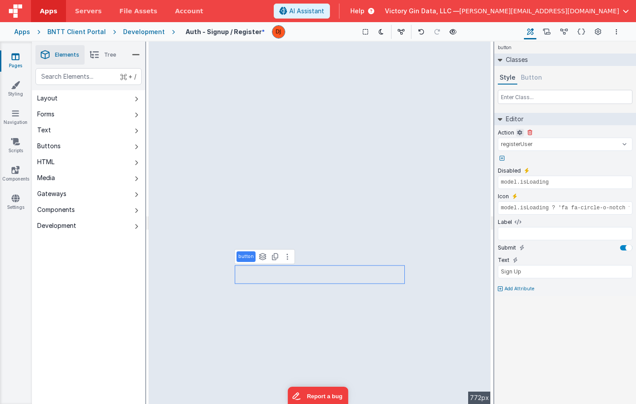
click at [517, 132] on icon at bounding box center [519, 132] width 5 height 7
type input "model.isLoading ? 'fa fa-circle-o-notch fa-spin' : ''"
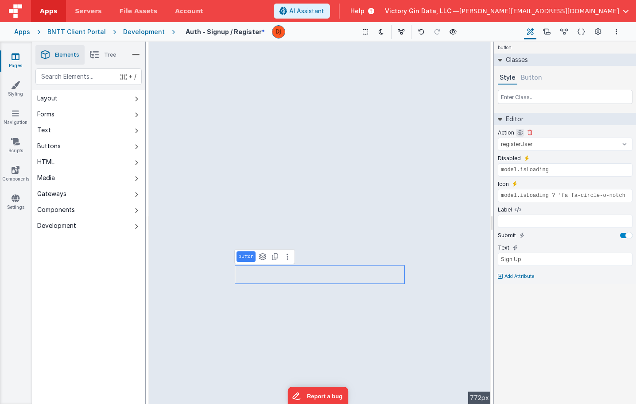
click at [517, 132] on icon at bounding box center [519, 132] width 5 height 7
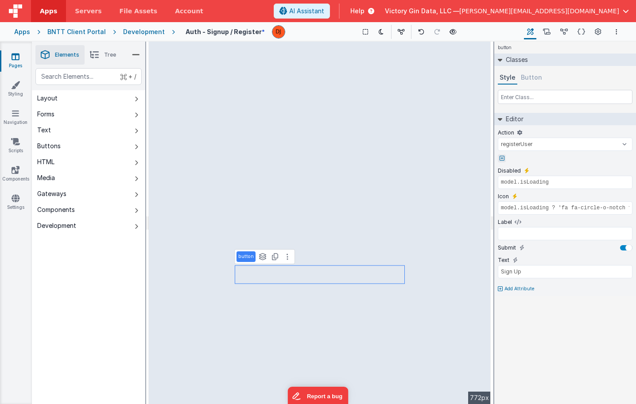
click at [503, 158] on icon at bounding box center [502, 158] width 5 height 5
type input "e"
type input "validate"
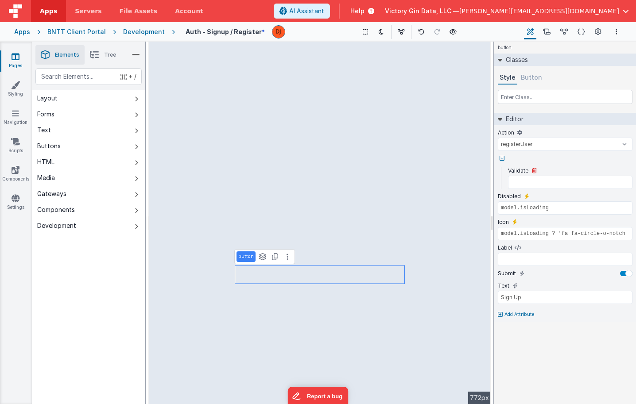
click at [588, 173] on div "Validate" at bounding box center [570, 171] width 124 height 8
click at [533, 173] on icon at bounding box center [534, 170] width 5 height 5
type input "model.isLoading ? 'fa fa-circle-o-notch fa-spin' : ''"
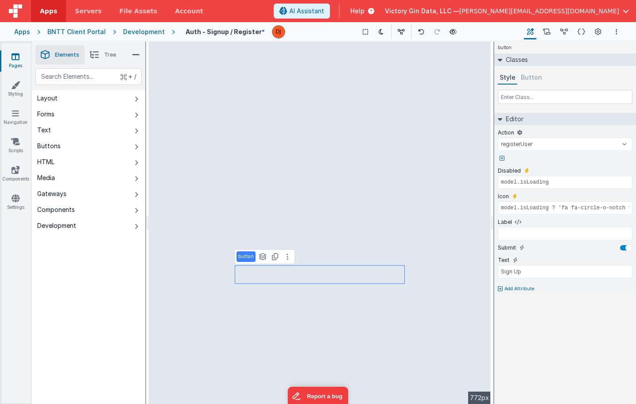
click at [561, 156] on div at bounding box center [565, 159] width 135 height 8
click at [516, 134] on button at bounding box center [520, 133] width 8 height 8
click at [591, 29] on div "Page Settings Page Settings" at bounding box center [598, 31] width 16 height 15
click at [584, 31] on icon at bounding box center [582, 31] width 8 height 9
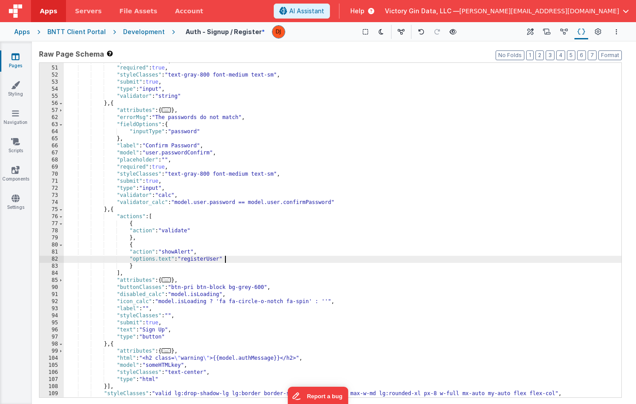
click at [312, 258] on div ""placeholder" : "" , "required" : true , "styleClasses" : "text-gray-800 font-m…" at bounding box center [343, 232] width 558 height 349
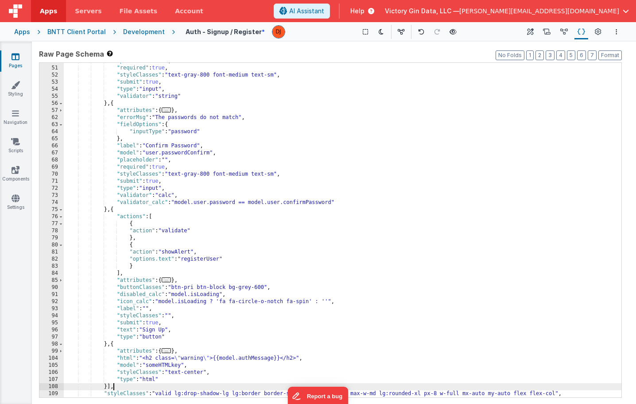
click at [176, 388] on div ""placeholder" : "" , "required" : true , "styleClasses" : "text-gray-800 font-m…" at bounding box center [343, 232] width 558 height 349
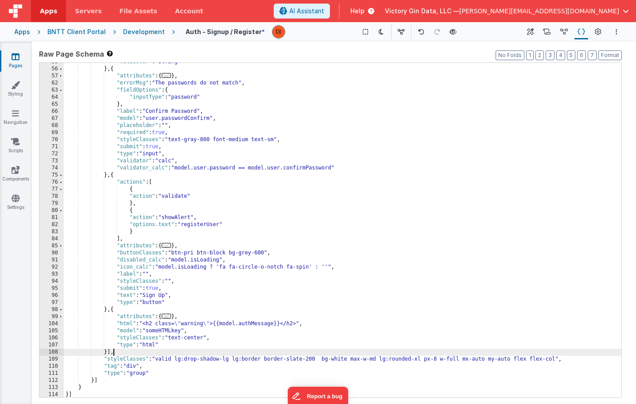
scroll to position [274, 0]
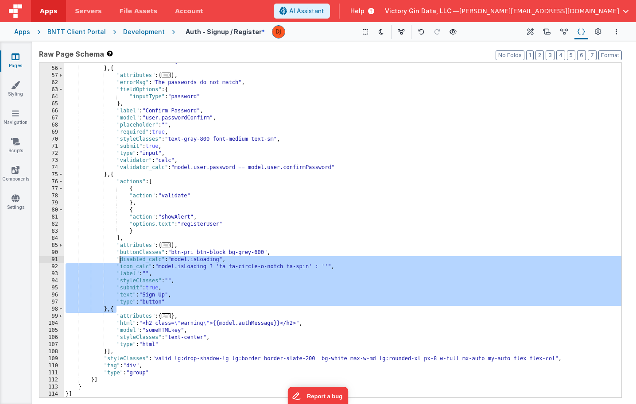
drag, startPoint x: 186, startPoint y: 310, endPoint x: 120, endPoint y: 262, distance: 81.9
click at [120, 262] on div ""validator" : "string" } , { "attributes" : { ... } , "errorMsg" : "The passwor…" at bounding box center [343, 232] width 558 height 349
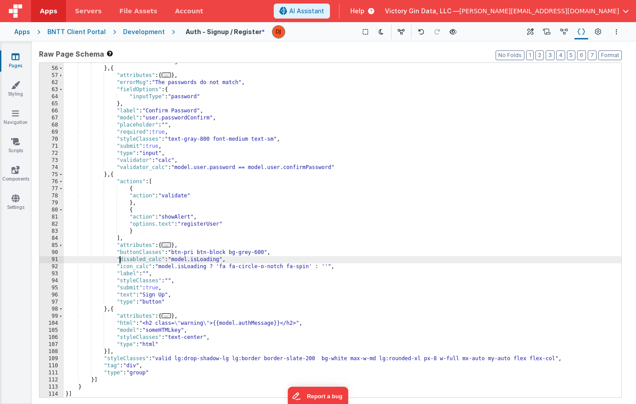
click at [169, 247] on span "..." at bounding box center [167, 245] width 10 height 5
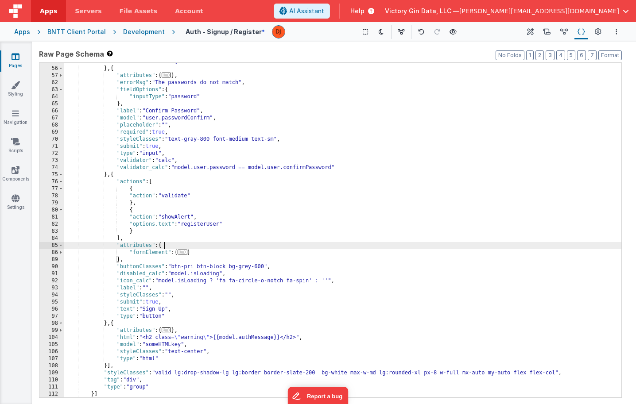
click at [195, 252] on div ""validator" : "string" } , { "attributes" : { ... } , "errorMsg" : "The passwor…" at bounding box center [343, 232] width 558 height 349
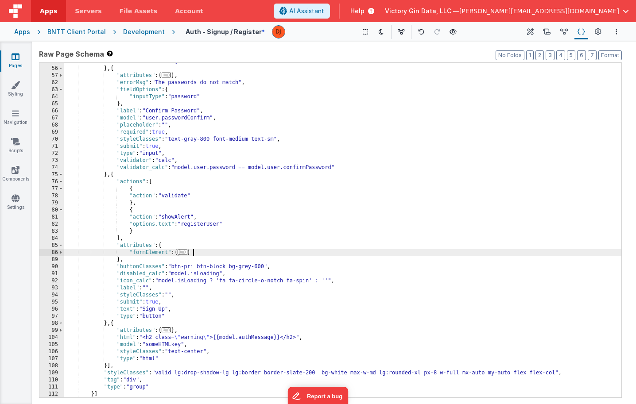
click at [187, 251] on span "..." at bounding box center [183, 252] width 10 height 5
click at [186, 253] on span "..." at bounding box center [183, 252] width 10 height 5
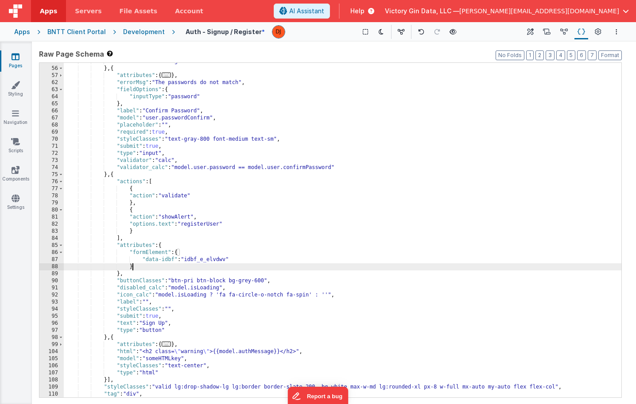
click at [213, 264] on div ""validator" : "string" } , { "attributes" : { ... } , "errorMsg" : "The passwor…" at bounding box center [343, 232] width 558 height 349
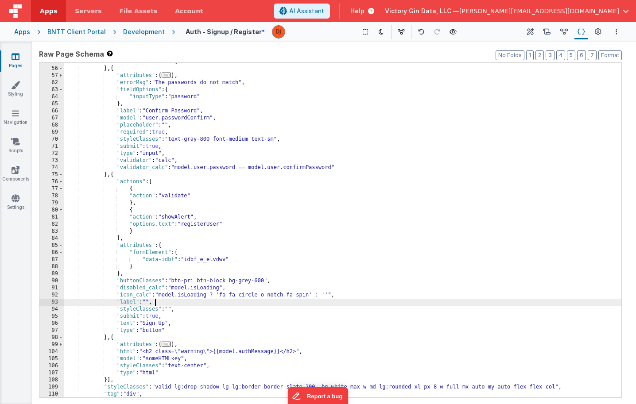
click at [256, 304] on div ""validator" : "string" } , { "attributes" : { ... } , "errorMsg" : "The passwor…" at bounding box center [343, 232] width 558 height 349
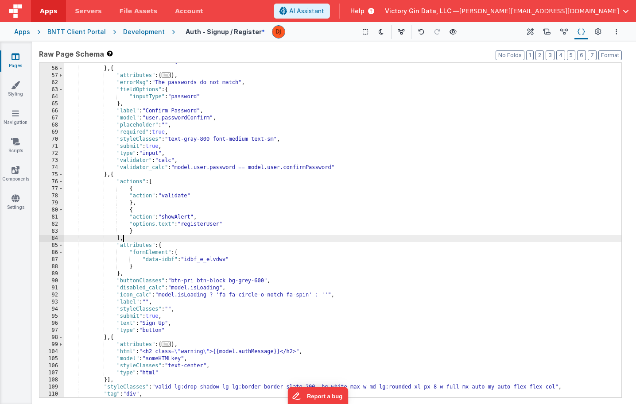
click at [175, 241] on div ""validator" : "string" } , { "attributes" : { ... } , "errorMsg" : "The passwor…" at bounding box center [343, 232] width 558 height 349
click at [213, 223] on div ""validator" : "string" } , { "attributes" : { ... } , "errorMsg" : "The passwor…" at bounding box center [343, 232] width 558 height 349
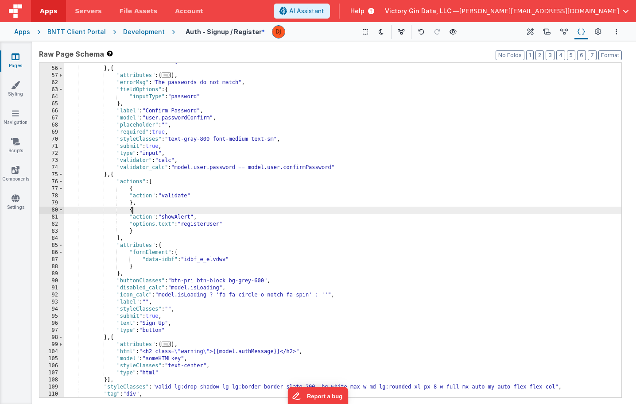
click at [153, 210] on div ""validator" : "string" } , { "attributes" : { ... } , "errorMsg" : "The passwor…" at bounding box center [343, 232] width 558 height 349
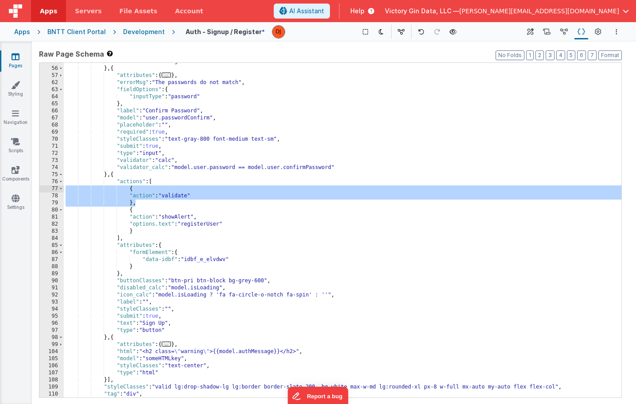
drag, startPoint x: 139, startPoint y: 203, endPoint x: 33, endPoint y: 186, distance: 107.7
click at [33, 186] on div "Raw Page Schema Shortcuts: Find: command-f Fold: command-option-L Unfold: comma…" at bounding box center [334, 223] width 604 height 363
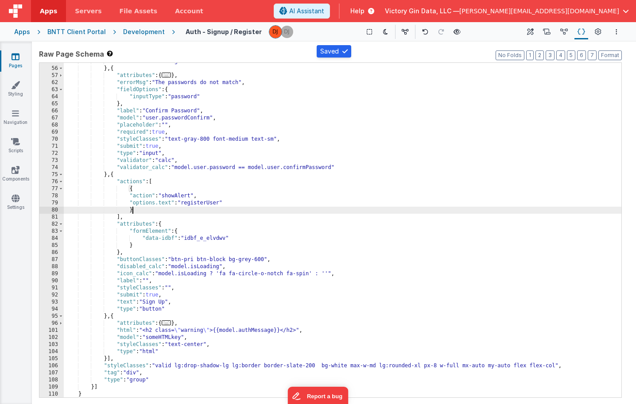
click at [199, 212] on div ""validator" : "string" } , { "attributes" : { ... } , "errorMsg" : "The passwor…" at bounding box center [343, 232] width 558 height 349
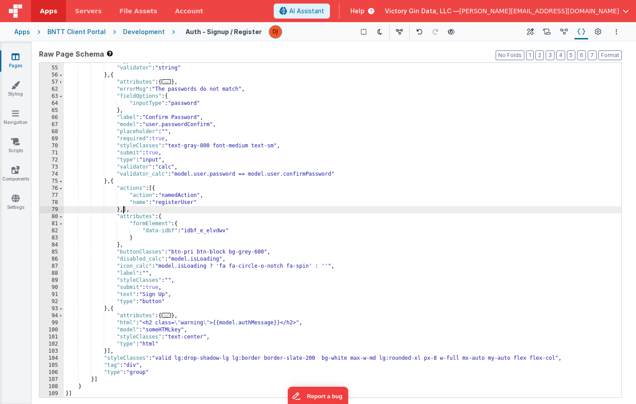
scroll to position [268, 0]
click at [400, 238] on div ""type" : "input" , "validator" : "string" } , { "attributes" : { ... } , "error…" at bounding box center [343, 232] width 558 height 349
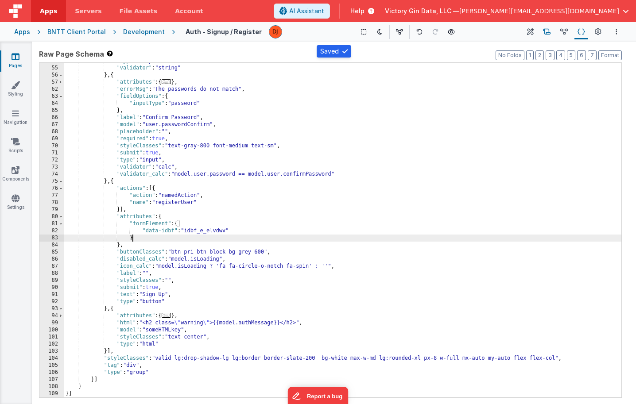
click at [549, 36] on icon at bounding box center [547, 31] width 8 height 9
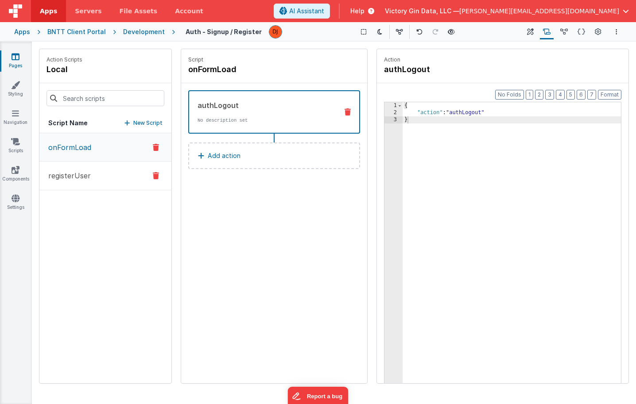
click at [65, 166] on button "registerUser" at bounding box center [105, 176] width 132 height 29
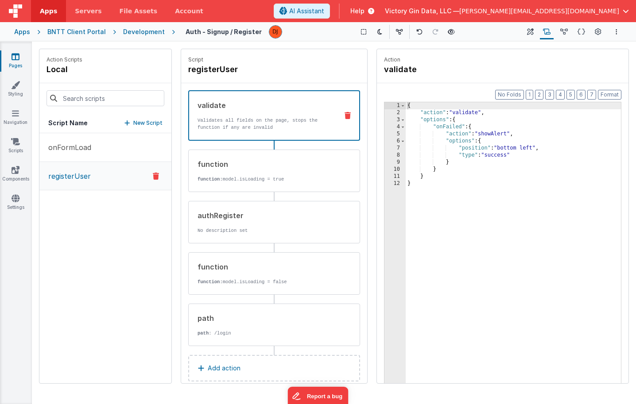
click at [147, 124] on p "New Script" at bounding box center [147, 123] width 29 height 9
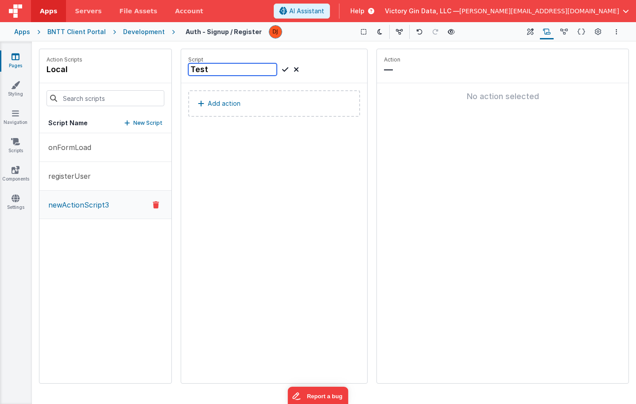
type input "Test"
click at [306, 113] on button "Add action" at bounding box center [274, 103] width 172 height 27
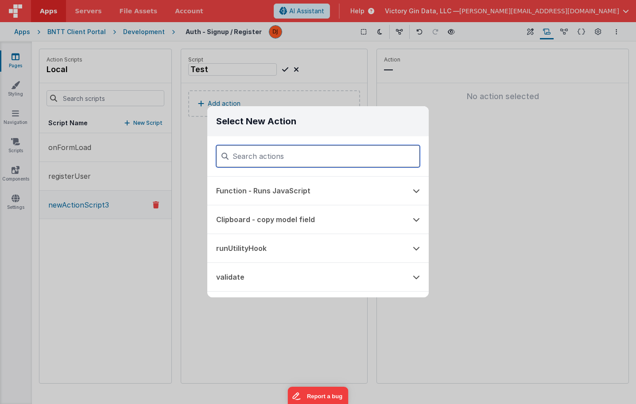
type input "v"
type input "alert"
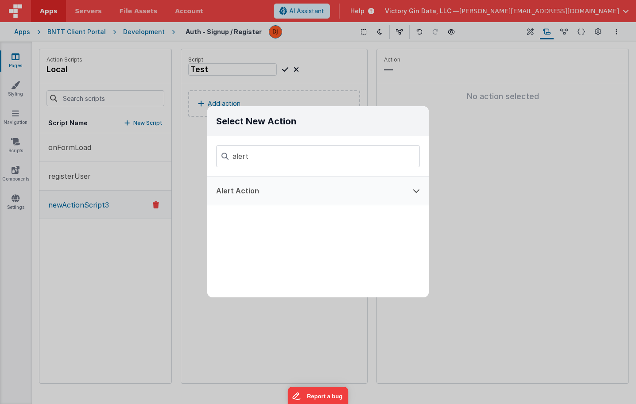
click at [307, 197] on button "Alert Action" at bounding box center [305, 191] width 197 height 28
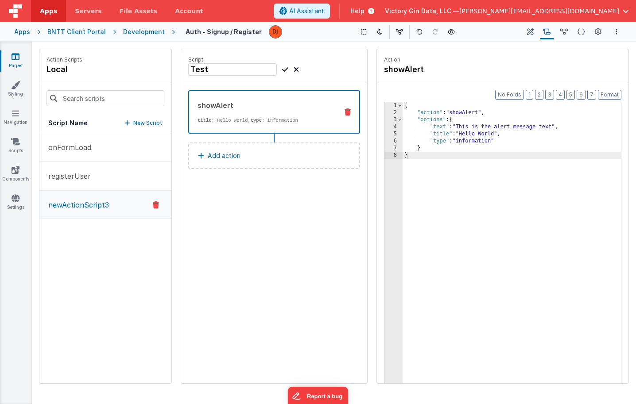
click at [484, 166] on div "{ "action" : "showAlert" , "options" : { "text" : "This is the alert message te…" at bounding box center [512, 263] width 218 height 323
click at [327, 261] on div "Script Test showAlert title : Hello World, type : information Add action" at bounding box center [274, 216] width 186 height 334
click at [526, 36] on button "Builder" at bounding box center [530, 31] width 12 height 15
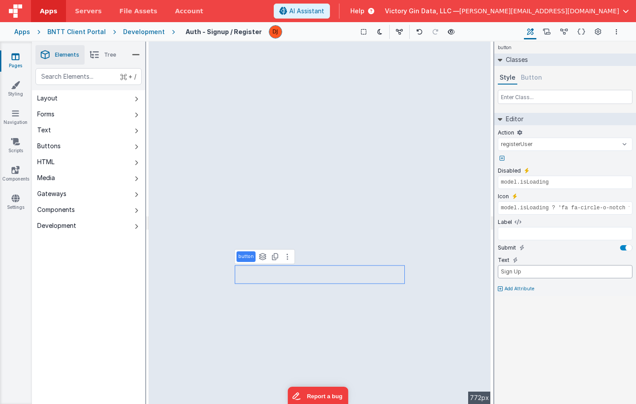
click at [521, 272] on input "Sign Up" at bounding box center [565, 271] width 135 height 13
select select "Test"
click at [588, 35] on button "Schema" at bounding box center [581, 31] width 14 height 15
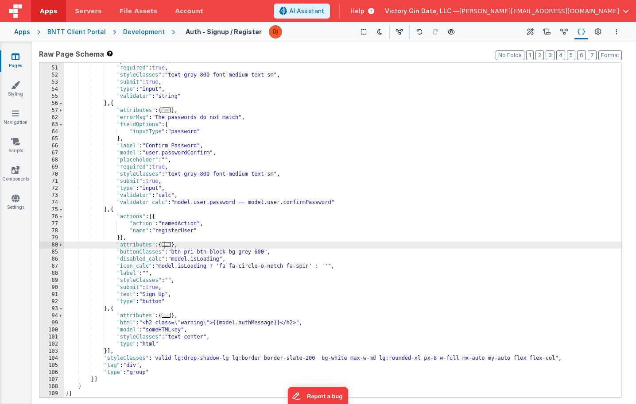
click at [577, 35] on button "Schema" at bounding box center [581, 31] width 14 height 15
click at [599, 34] on icon at bounding box center [598, 31] width 7 height 9
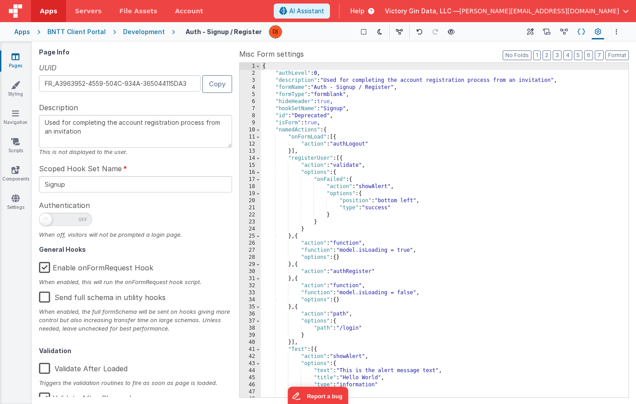
click at [576, 37] on button "Schema" at bounding box center [581, 31] width 14 height 15
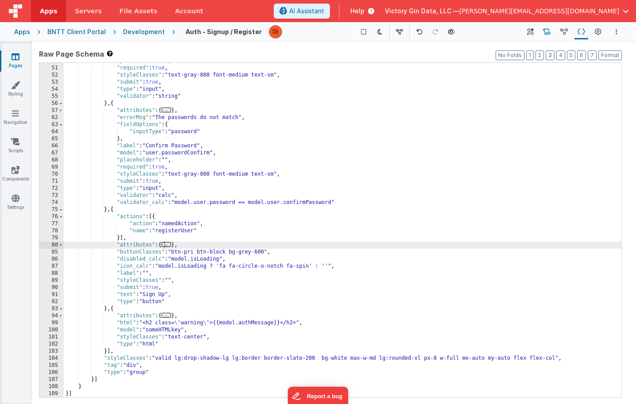
click at [552, 34] on button "Scripts" at bounding box center [547, 31] width 14 height 15
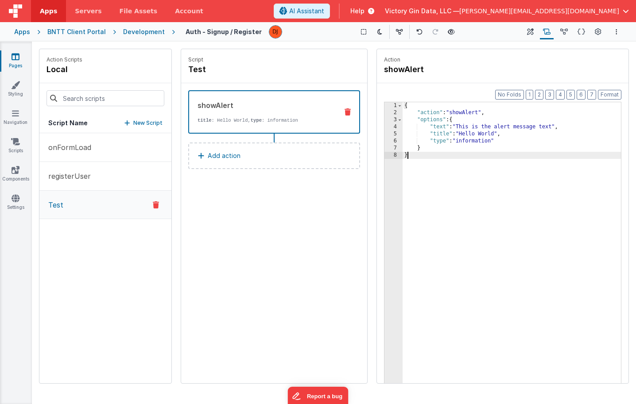
click at [453, 164] on div "{ "action" : "showAlert" , "options" : { "text" : "This is the alert message te…" at bounding box center [512, 263] width 218 height 323
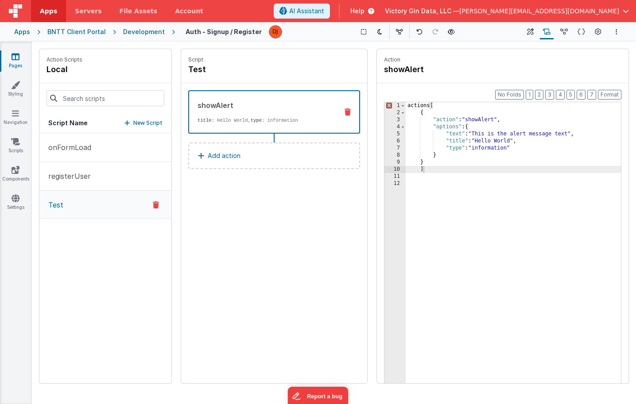
click at [451, 101] on div "Format 7 6 5 4 3 2 1 No Folds 1 2 3 4 5 6 7 8 9 10 11 12 actions [ { "action" :…" at bounding box center [502, 256] width 237 height 310
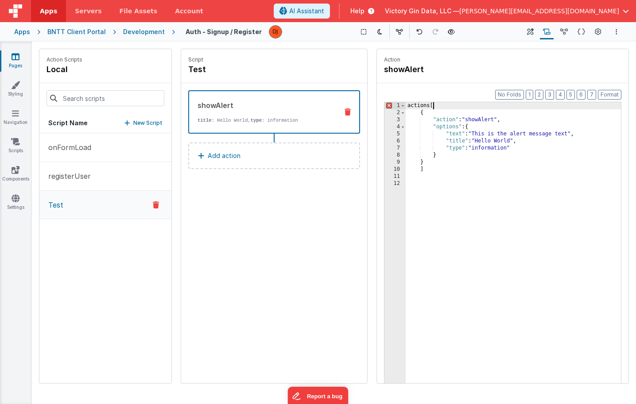
click at [451, 105] on div "actions [ { "action" : "showAlert" , "options" : { "text" : "This is the alert …" at bounding box center [513, 263] width 215 height 323
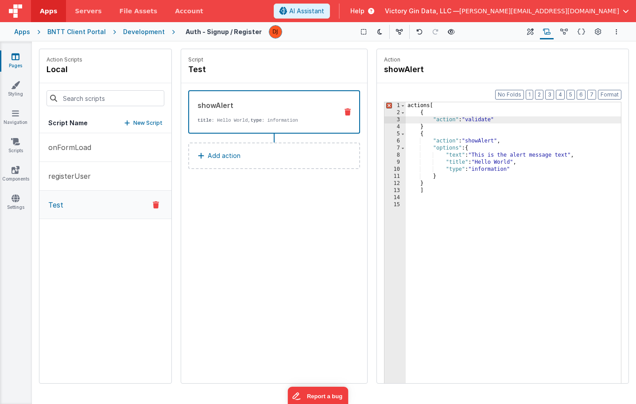
click at [494, 185] on div "actions [ { "action" : "validate" } { "action" : "showAlert" , "options" : { "t…" at bounding box center [513, 263] width 215 height 323
click at [442, 127] on div "actions [ { "action" : "validate" } { "action" : "showAlert" , "options" : { "t…" at bounding box center [513, 263] width 215 height 323
click at [458, 179] on div "actions [ { "action" : "validate" } , { "action" : "showAlert" , "options" : { …" at bounding box center [513, 263] width 215 height 323
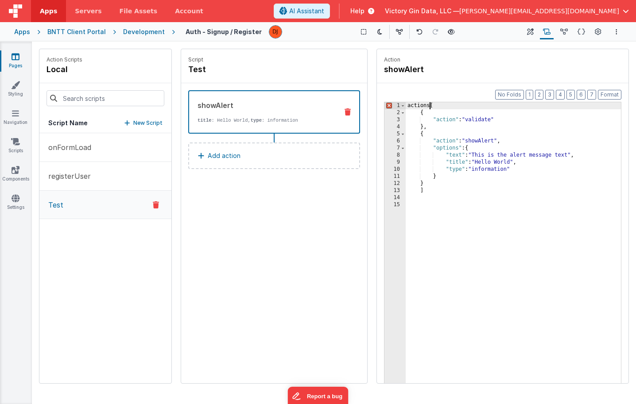
click at [429, 105] on div "actions [ { "action" : "validate" } , { "action" : "showAlert" , "options" : { …" at bounding box center [513, 263] width 215 height 323
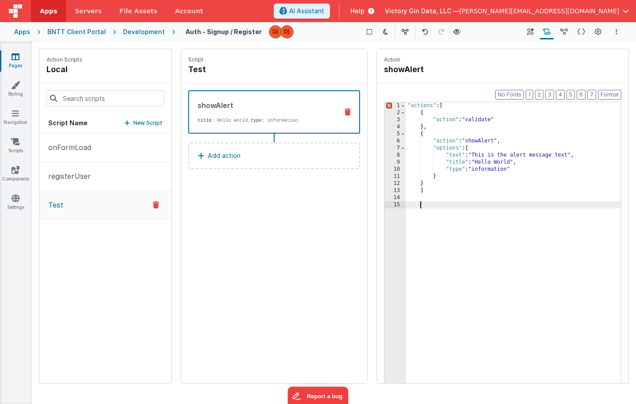
click at [480, 207] on div ""actions" : [ { "action" : "validate" } , { "action" : "showAlert" , "options" …" at bounding box center [513, 263] width 215 height 323
click at [473, 247] on div ""actions" : [ { "action" : "validate" } , { "action" : "showAlert" , "options" …" at bounding box center [513, 263] width 215 height 323
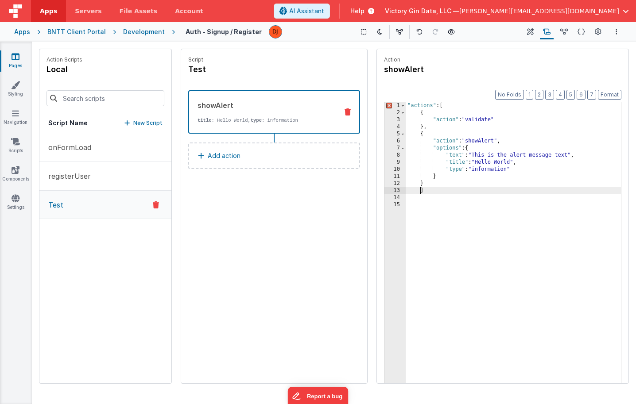
click at [419, 194] on div ""actions" : [ { "action" : "validate" } , { "action" : "showAlert" , "options" …" at bounding box center [513, 263] width 215 height 323
click at [438, 213] on div ""actions" : [ { "action" : "validate" } , { "action" : "showAlert" , "options" …" at bounding box center [513, 263] width 215 height 323
click at [448, 229] on div ""actions" : [ { "action" : "validate" } , { "action" : "showAlert" , "options" …" at bounding box center [513, 263] width 215 height 323
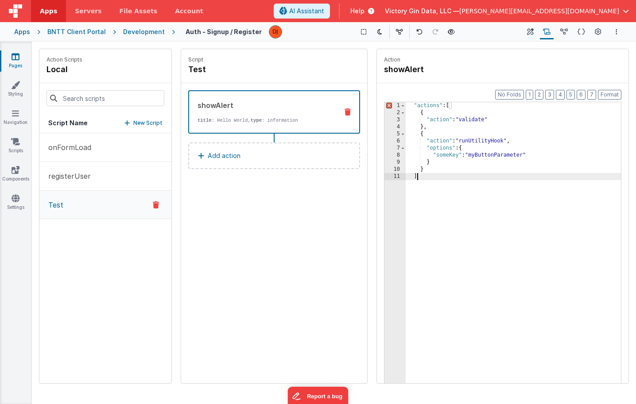
click at [496, 229] on div ""actions" : [ { "action" : "validate" } , { "action" : "runUtilityHook" , "opti…" at bounding box center [513, 263] width 215 height 323
click at [489, 145] on div ""actions" : [ { "action" : "validate" } , { "action" : "runUtilityHook" , "opti…" at bounding box center [513, 263] width 215 height 323
click at [466, 214] on div ""actions" : [ { "action" : "validate" } , { "action" : "runUtilityHook" , "opti…" at bounding box center [513, 263] width 215 height 323
click at [420, 168] on div ""actions" : [ { "action" : "validate" } , { "action" : "runUtilityHook" , "opti…" at bounding box center [513, 263] width 215 height 323
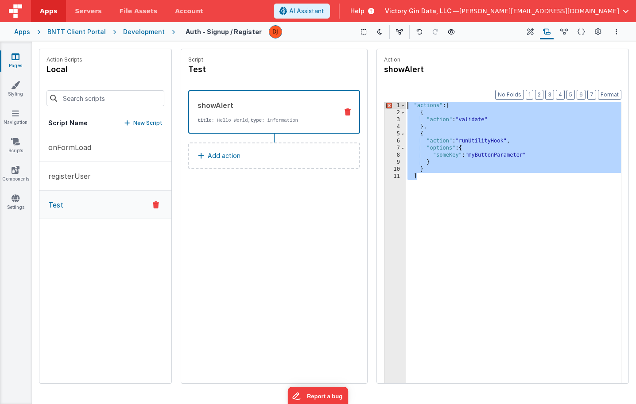
drag, startPoint x: 465, startPoint y: 237, endPoint x: 315, endPoint y: -38, distance: 313.2
click at [315, 0] on html "Apps Servers File Assets Account Some FUTURE Slot AI Assistant Help Victory Gin…" at bounding box center [318, 202] width 636 height 404
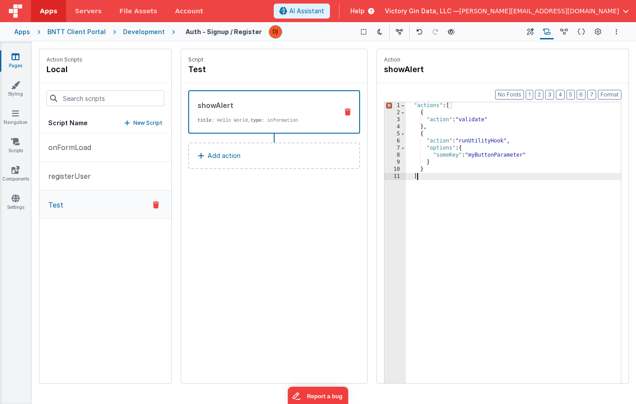
click at [520, 253] on div ""actions" : [ { "action" : "validate" } , { "action" : "runUtilityHook" , "opti…" at bounding box center [513, 263] width 215 height 323
click at [507, 254] on div ""actions" : [ { "action" : "validate" } , { "action" : "runUtilityHook" , "opti…" at bounding box center [513, 263] width 215 height 323
click at [430, 109] on div ""actions" : [ { "action" : "validate" } , { "action" : "runUtilityHook" , "opti…" at bounding box center [513, 263] width 215 height 323
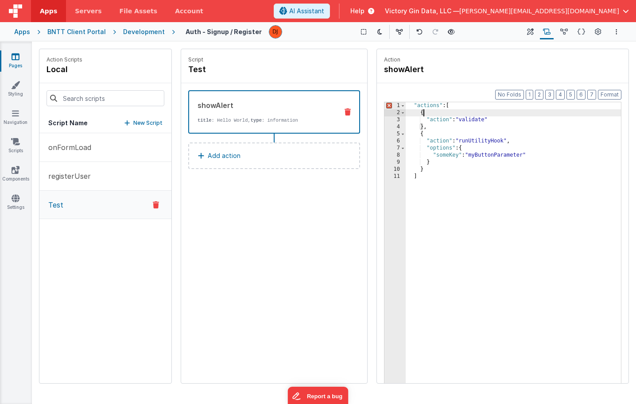
click at [430, 109] on div ""actions" : [ { "action" : "validate" } , { "action" : "runUtilityHook" , "opti…" at bounding box center [513, 263] width 215 height 323
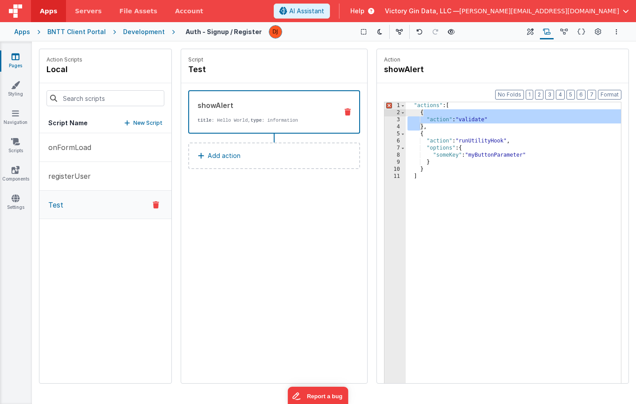
click at [464, 140] on div ""actions" : [ { "action" : "validate" } , { "action" : "runUtilityHook" , "opti…" at bounding box center [513, 263] width 215 height 323
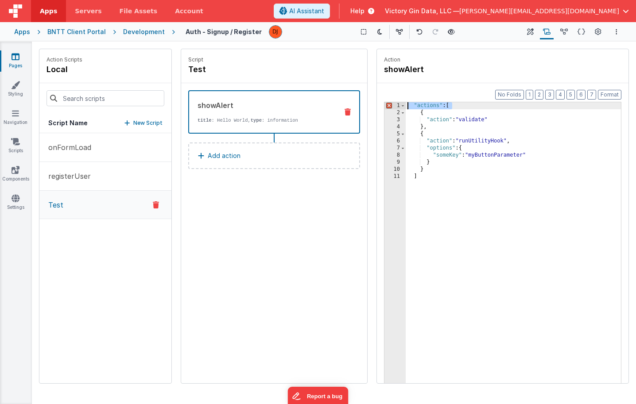
drag, startPoint x: 477, startPoint y: 104, endPoint x: 252, endPoint y: 81, distance: 226.6
click at [252, 82] on div "Action Scripts local Script Name New Script onFormLoad registerUser Test Script…" at bounding box center [334, 216] width 590 height 335
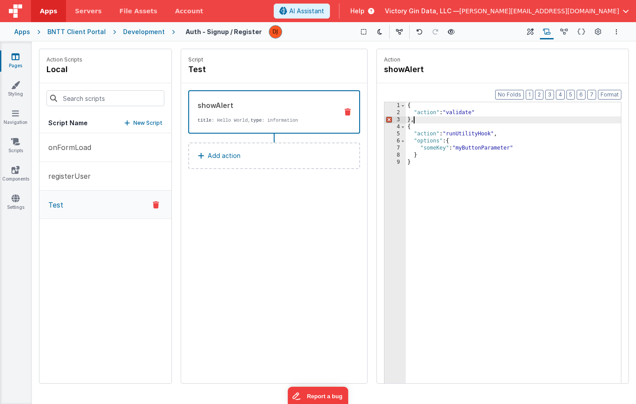
click at [418, 121] on div "{ "action" : "validate" } , { "action" : "runUtilityHook" , "options" : { "some…" at bounding box center [513, 263] width 215 height 323
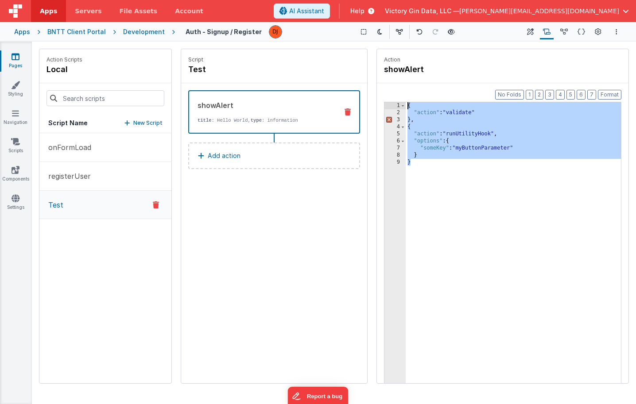
drag, startPoint x: 440, startPoint y: 204, endPoint x: 345, endPoint y: -38, distance: 260.5
click at [345, 0] on html "Apps Servers File Assets Account Some FUTURE Slot AI Assistant Help Victory Gin…" at bounding box center [318, 202] width 636 height 404
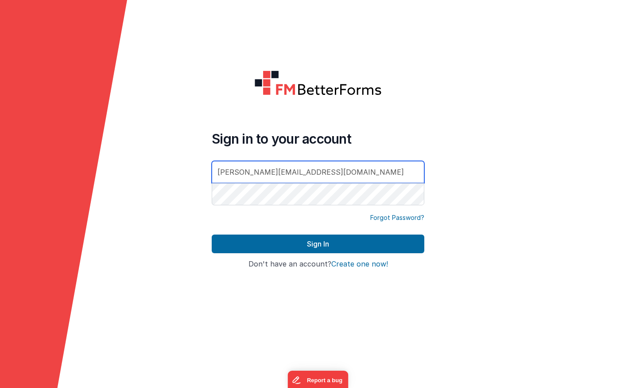
type input "[PERSON_NAME][EMAIL_ADDRESS][DOMAIN_NAME]"
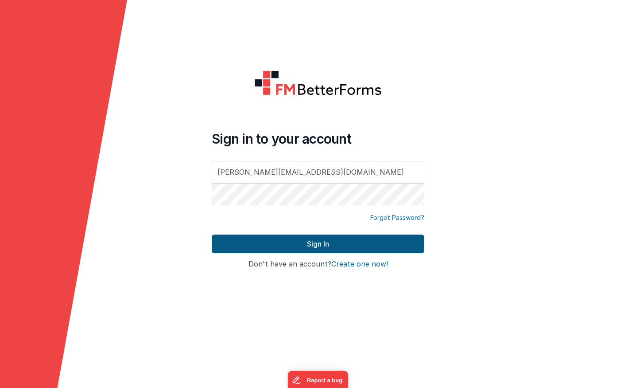
click at [311, 243] on button "Sign In" at bounding box center [318, 243] width 213 height 19
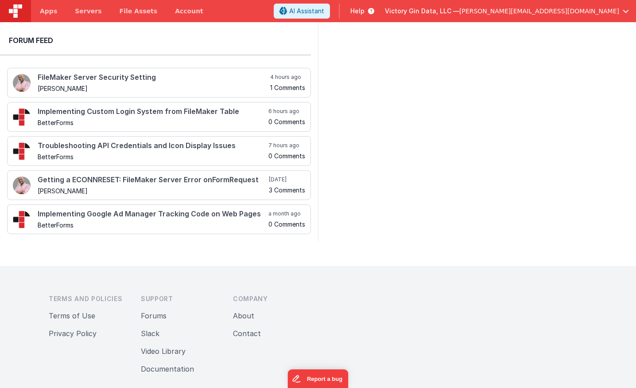
scroll to position [241, 0]
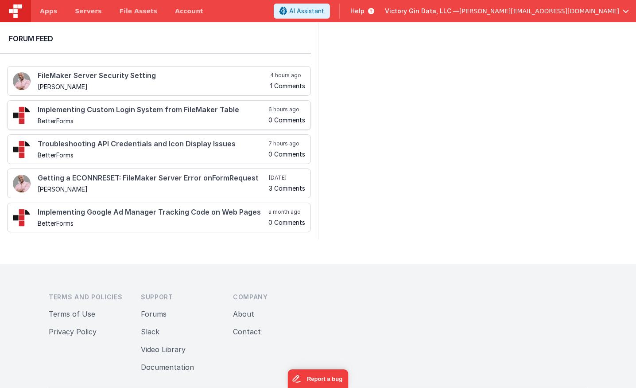
click at [197, 114] on div "Implementing Custom Login System from FileMaker Table BetterForms" at bounding box center [153, 115] width 231 height 18
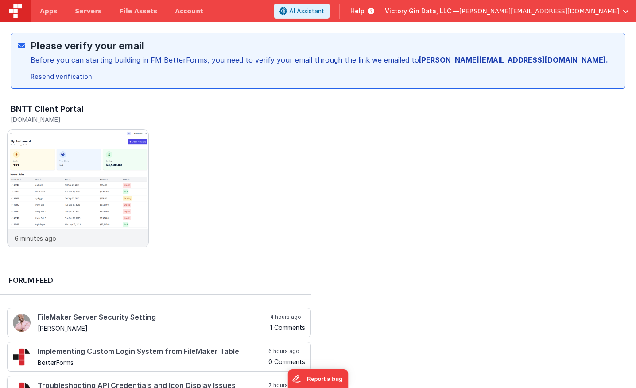
scroll to position [0, 0]
click at [286, 163] on div "BNTT Client Portal bntt.clientportal.cloud 8 minutes ago" at bounding box center [321, 178] width 629 height 154
click at [91, 137] on img at bounding box center [78, 200] width 141 height 141
